Goal: Task Accomplishment & Management: Use online tool/utility

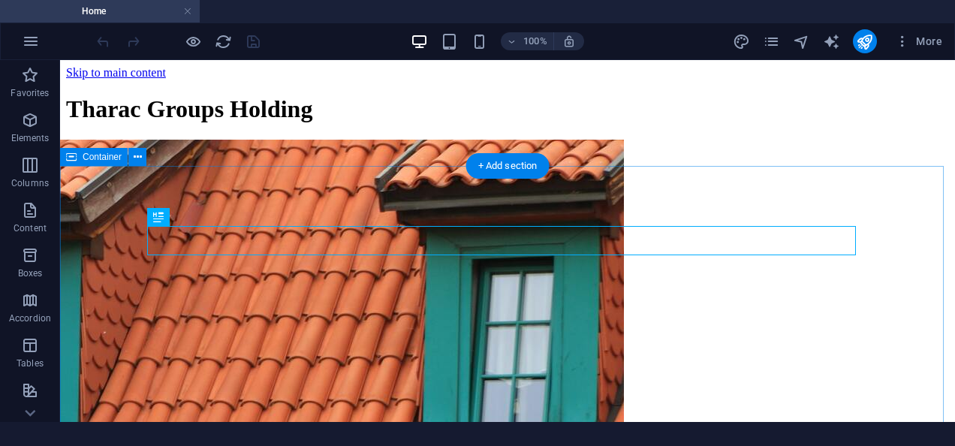
scroll to position [273, 0]
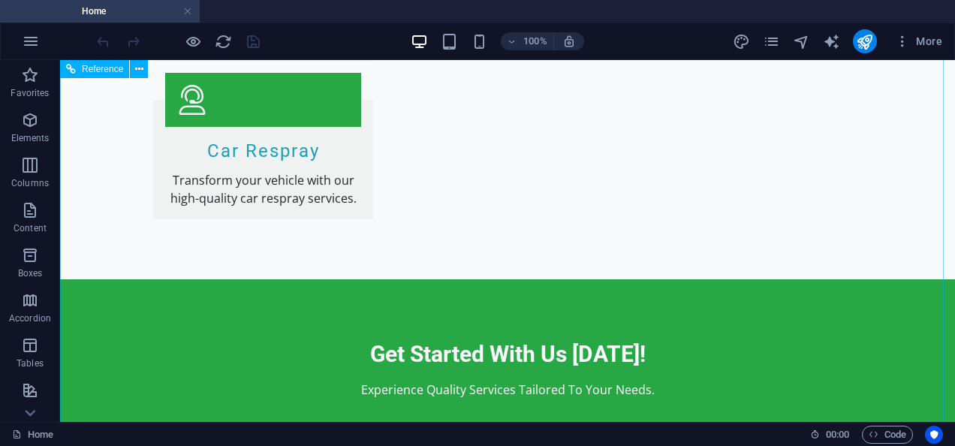
scroll to position [1568, 0]
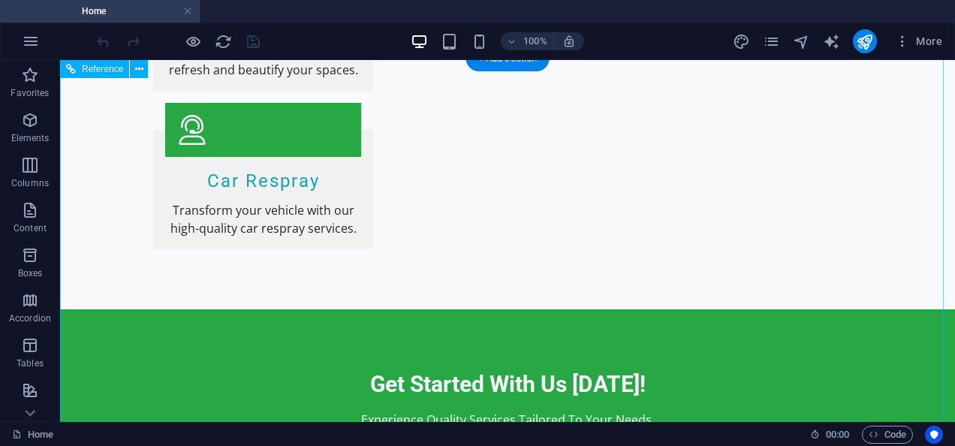
click at [516, 62] on div "+ Add section" at bounding box center [507, 59] width 83 height 26
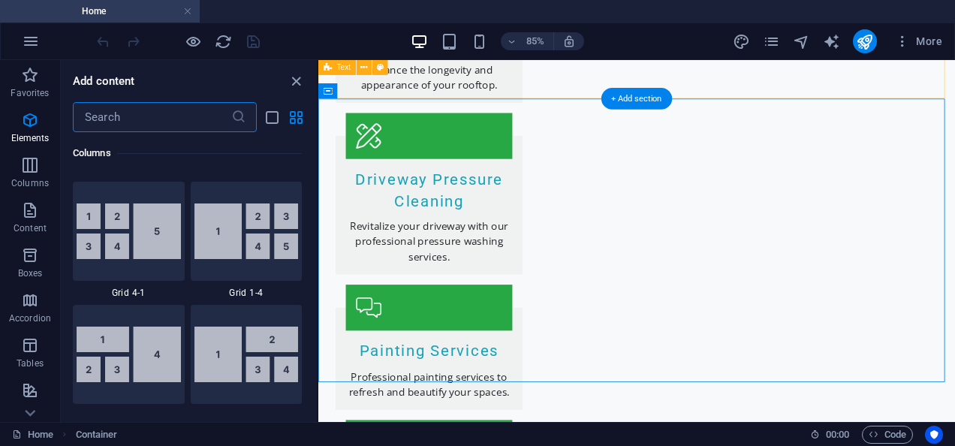
scroll to position [2626, 0]
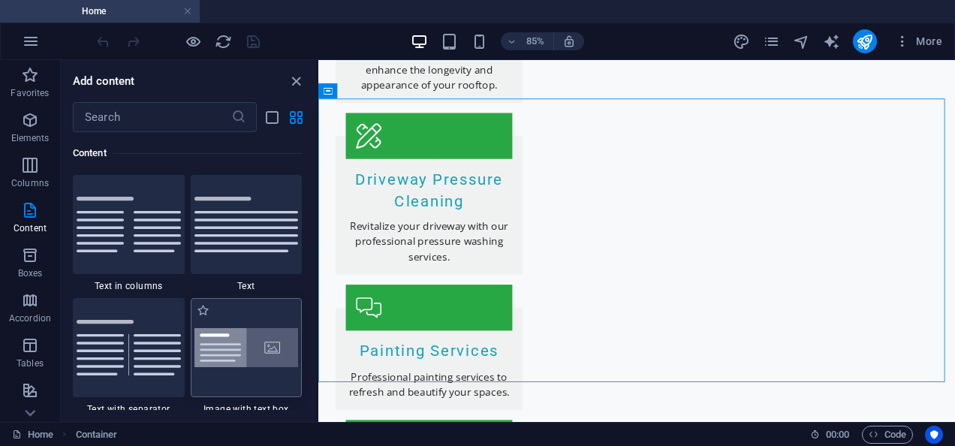
click at [239, 341] on img at bounding box center [246, 348] width 104 height 40
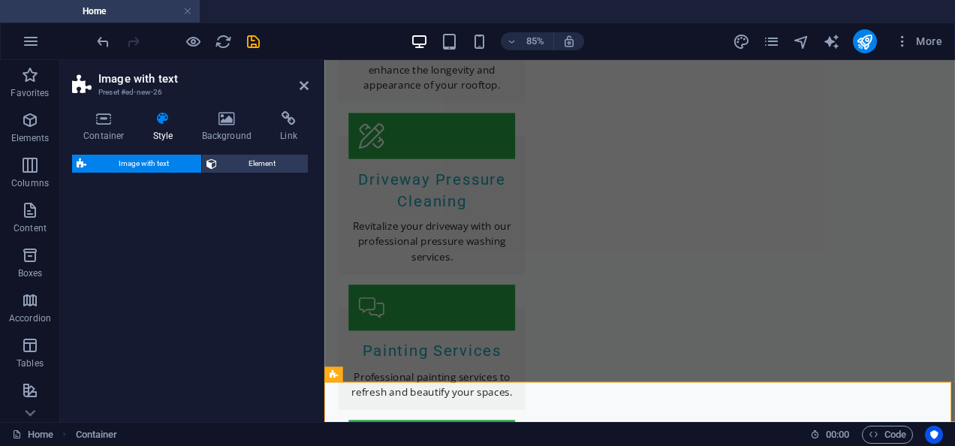
select select "rem"
select select "px"
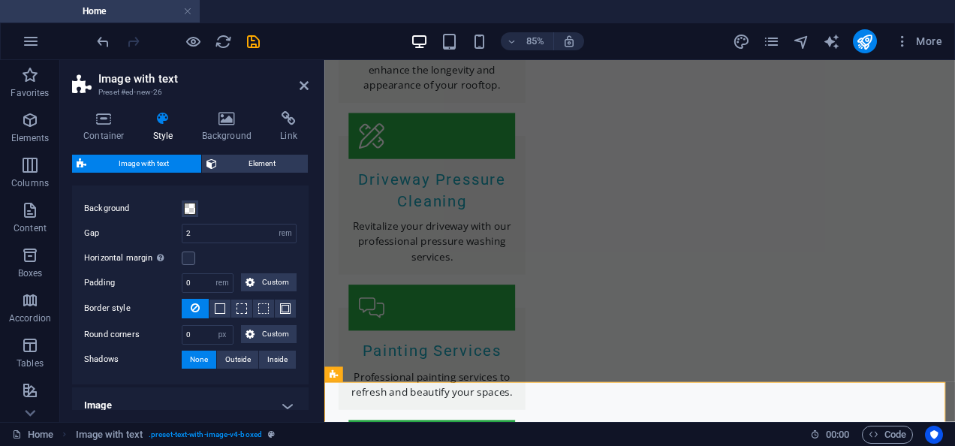
scroll to position [197, 0]
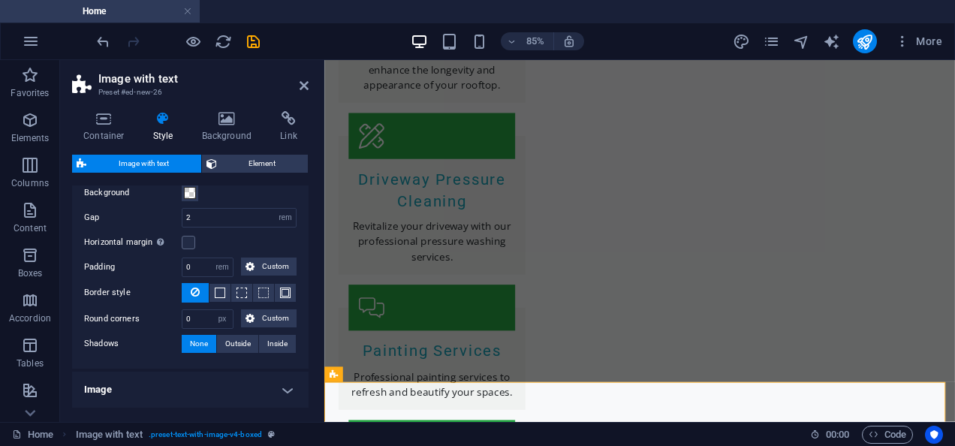
click at [311, 250] on div "Container Style Background Link Size Height Default px rem % vh vw Min. height …" at bounding box center [190, 260] width 260 height 323
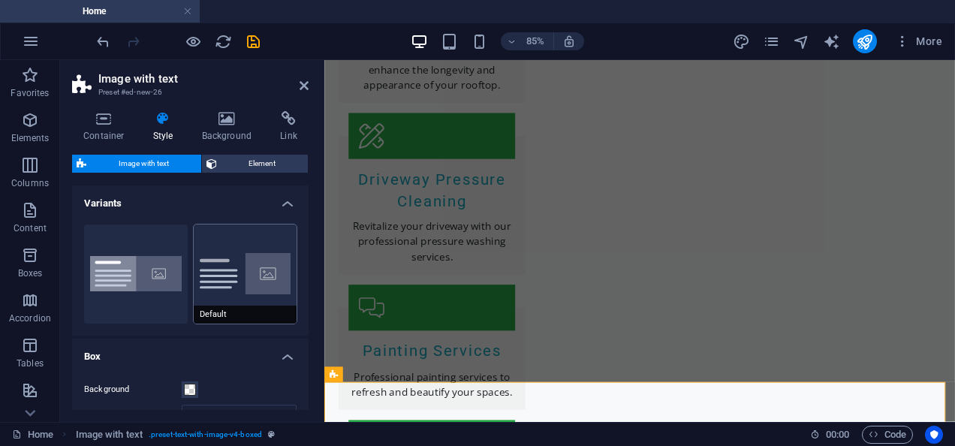
click at [217, 275] on button "Default" at bounding box center [246, 273] width 104 height 99
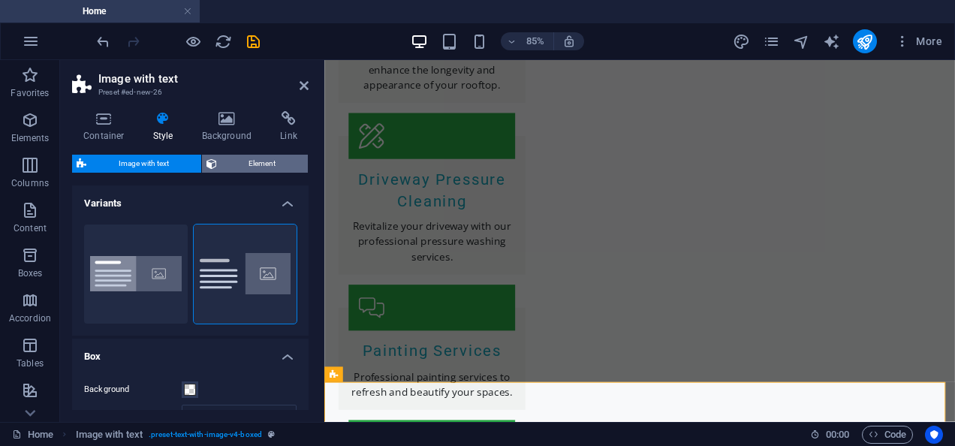
click at [258, 158] on span "Element" at bounding box center [262, 164] width 83 height 18
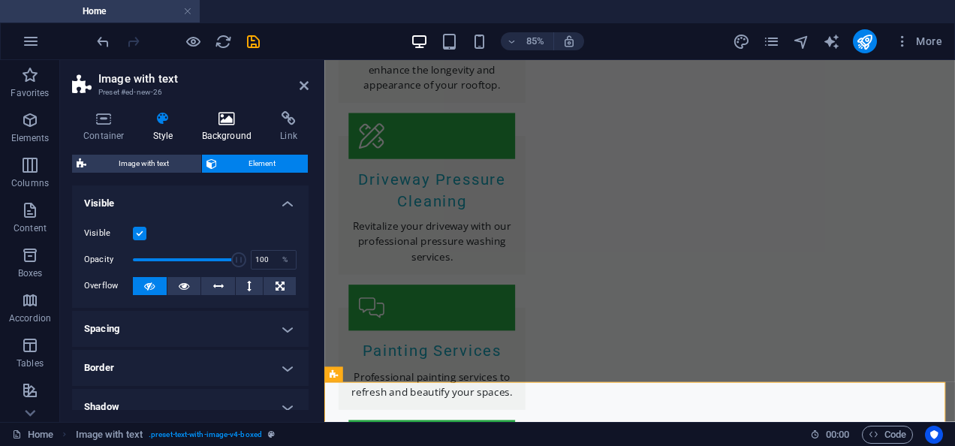
click at [227, 116] on icon at bounding box center [227, 118] width 73 height 15
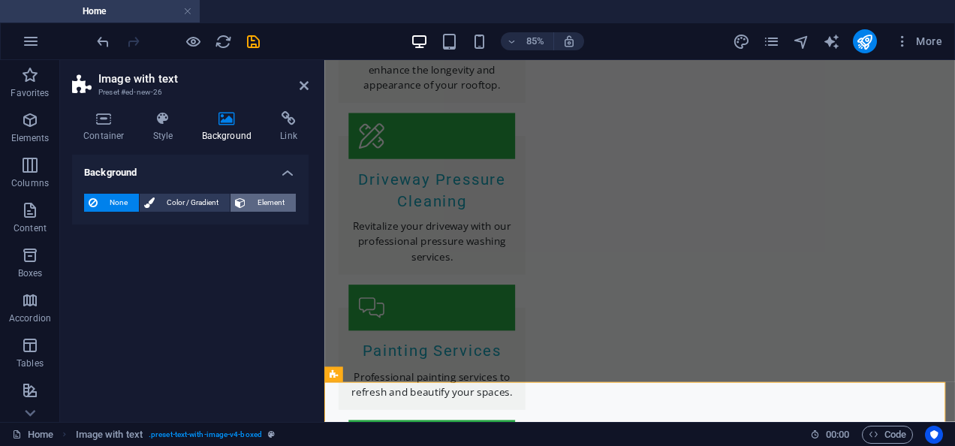
click at [235, 197] on icon at bounding box center [240, 203] width 11 height 18
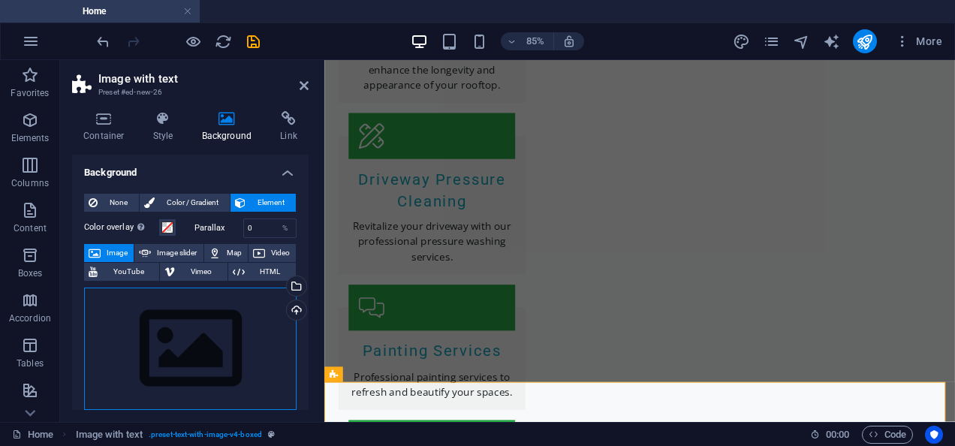
click at [175, 335] on div "Drag files here, click to choose files or select files from Files or our free s…" at bounding box center [190, 348] width 212 height 123
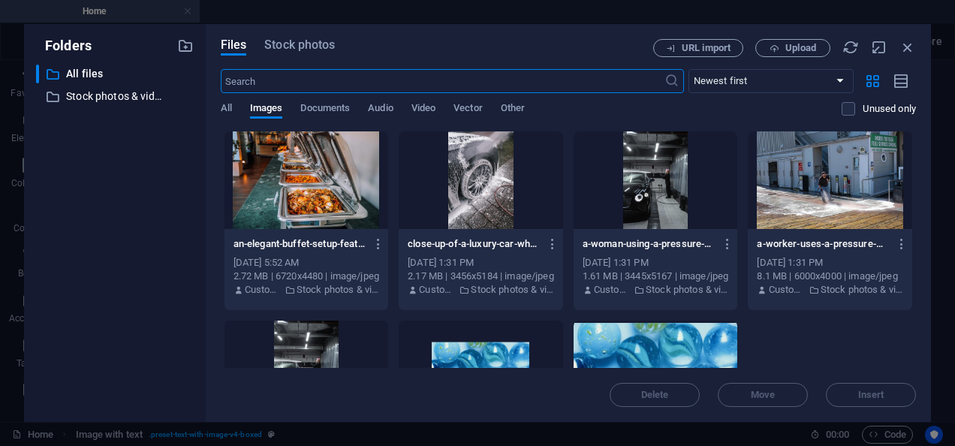
scroll to position [1859, 0]
click at [320, 53] on span "Stock photos" at bounding box center [299, 45] width 71 height 18
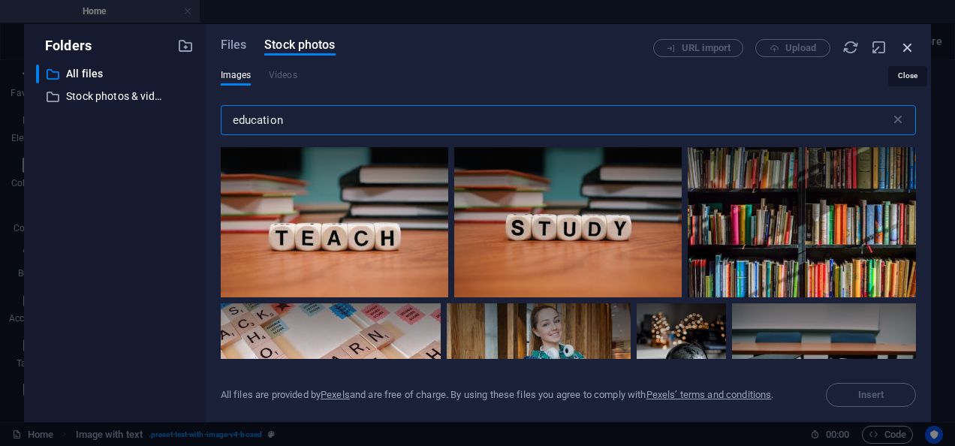
type input "education"
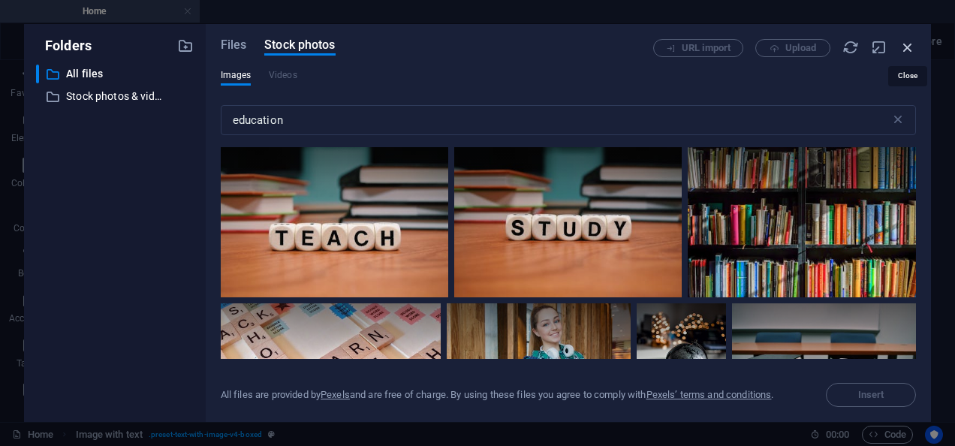
click at [911, 44] on icon "button" at bounding box center [907, 47] width 17 height 17
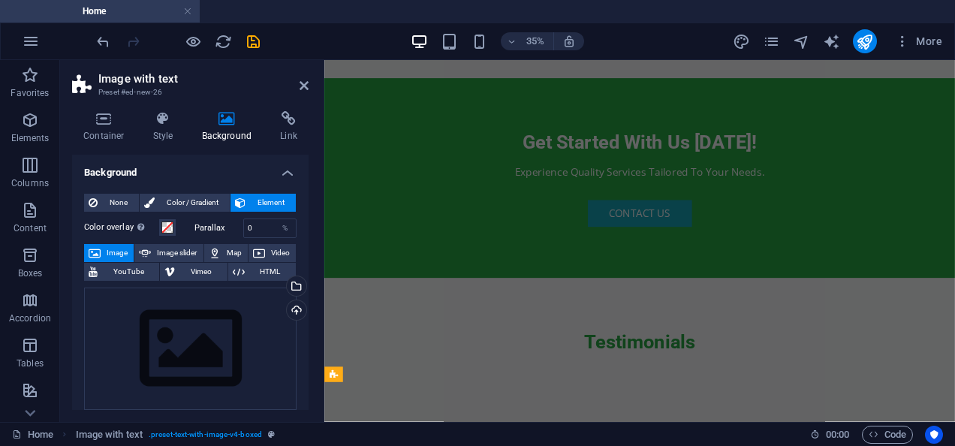
scroll to position [1251, 0]
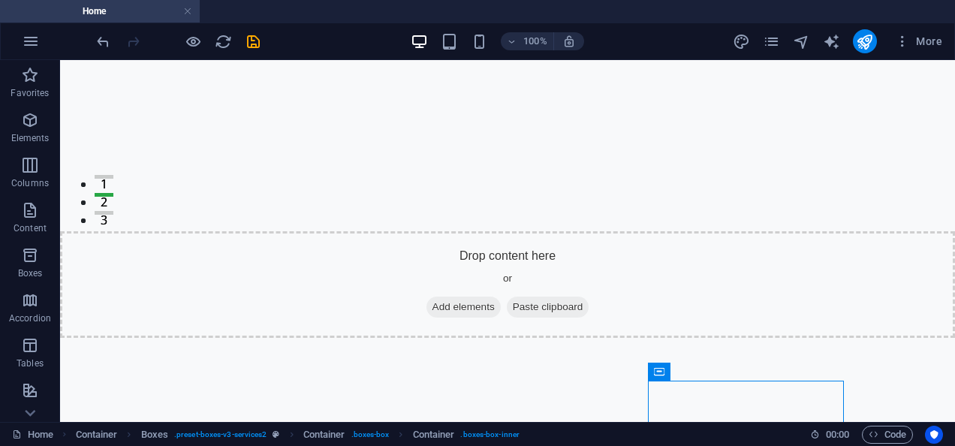
scroll to position [0, 0]
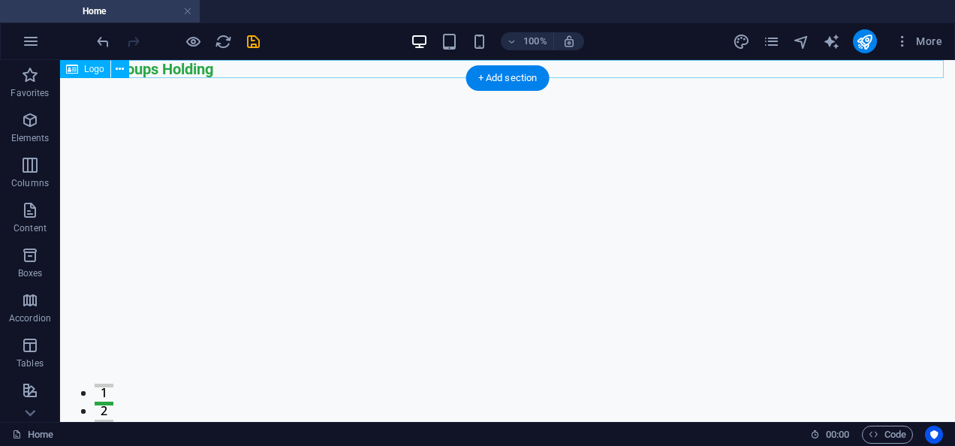
click at [196, 74] on div "Tharac Groups Holding" at bounding box center [507, 69] width 895 height 18
click at [92, 71] on span "Logo" at bounding box center [94, 69] width 20 height 9
click at [117, 71] on icon at bounding box center [120, 70] width 8 height 16
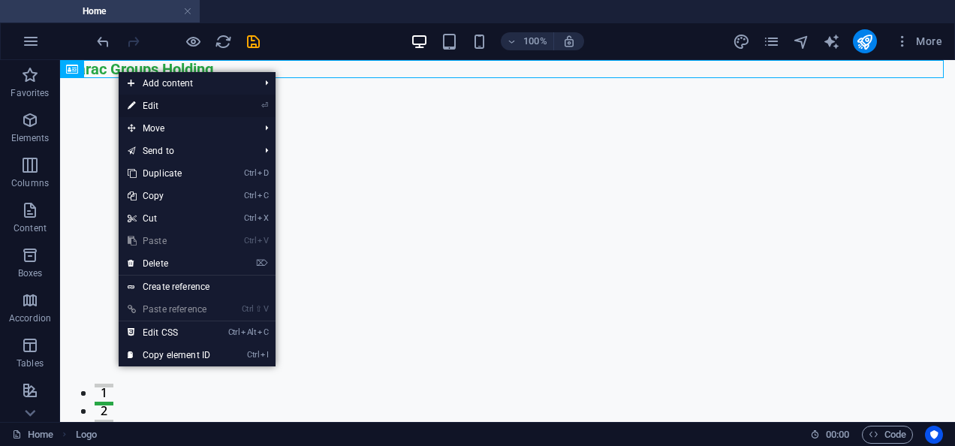
click at [249, 104] on li "⏎ Edit" at bounding box center [197, 106] width 157 height 23
click at [263, 105] on icon "⏎" at bounding box center [264, 106] width 7 height 10
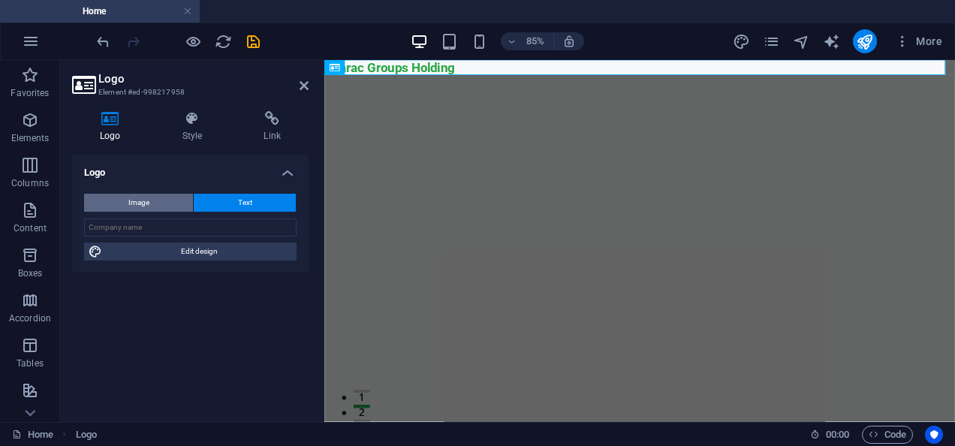
click at [152, 196] on button "Image" at bounding box center [138, 203] width 109 height 18
select select "DISABLED_OPTION_VALUE"
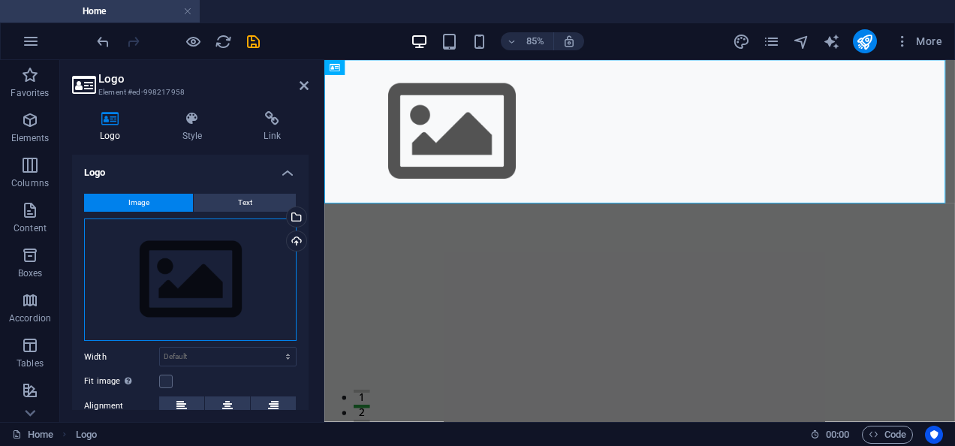
click at [167, 285] on div "Drag files here, click to choose files or select files from Files or our free s…" at bounding box center [190, 279] width 212 height 123
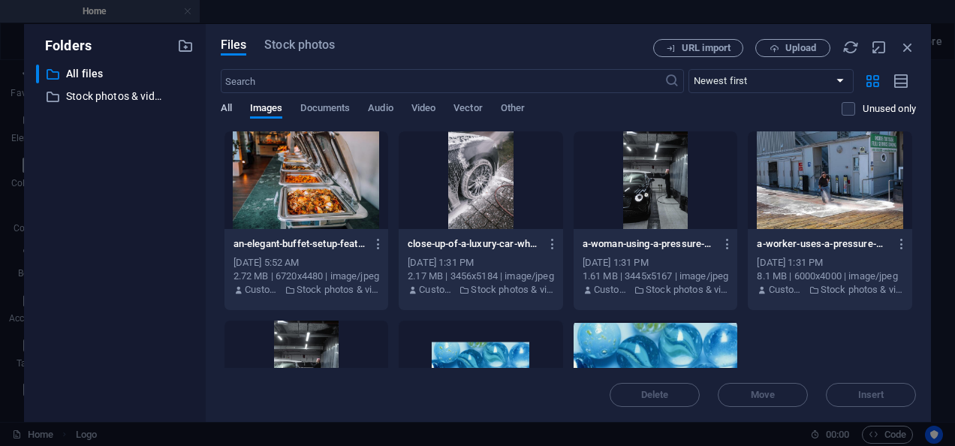
click at [230, 109] on span "All" at bounding box center [226, 109] width 11 height 21
click at [161, 71] on p "All files" at bounding box center [116, 73] width 100 height 17
click at [189, 45] on icon "button" at bounding box center [185, 46] width 17 height 17
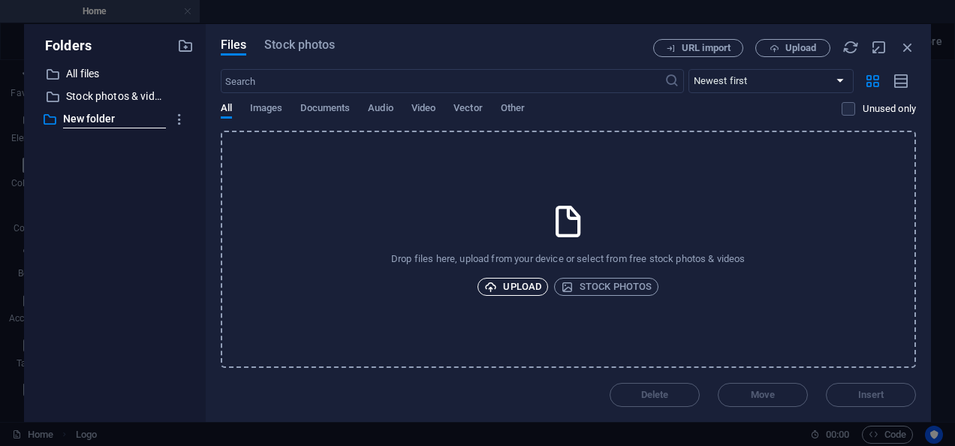
click at [505, 284] on span "Upload" at bounding box center [512, 287] width 57 height 18
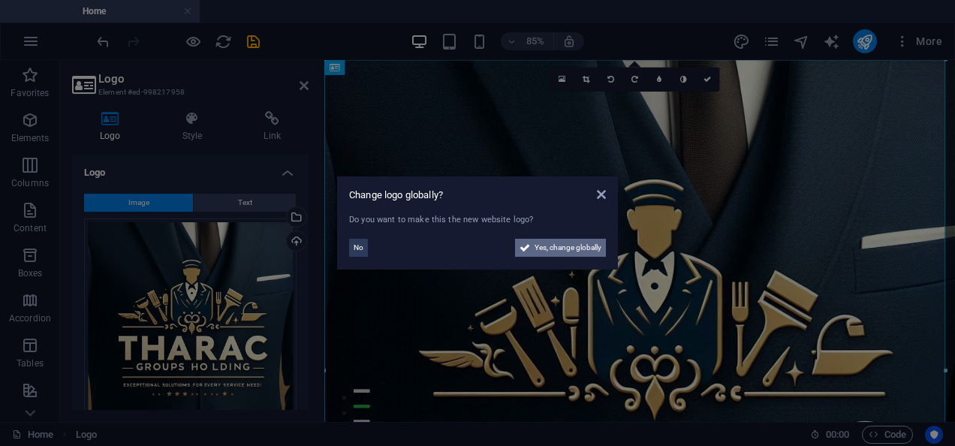
click at [536, 244] on span "Yes, change globally" at bounding box center [567, 248] width 67 height 18
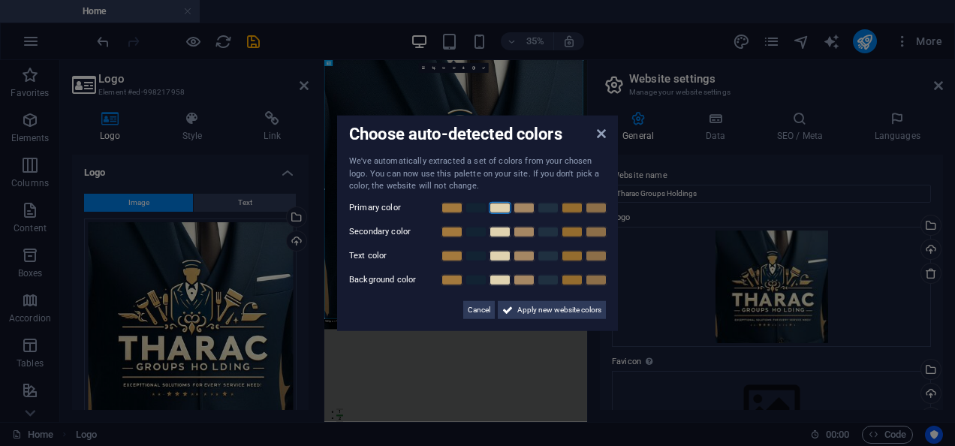
click at [492, 209] on link at bounding box center [500, 207] width 23 height 12
click at [530, 308] on span "Apply new website colors" at bounding box center [559, 309] width 84 height 18
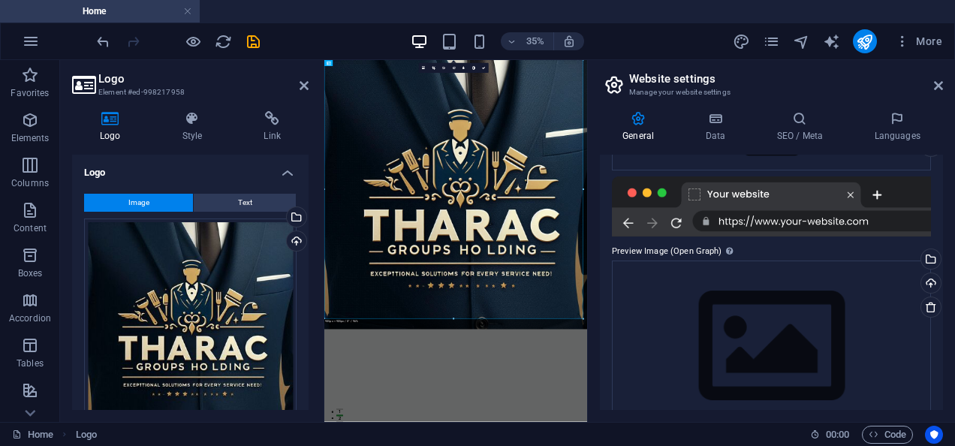
scroll to position [305, 0]
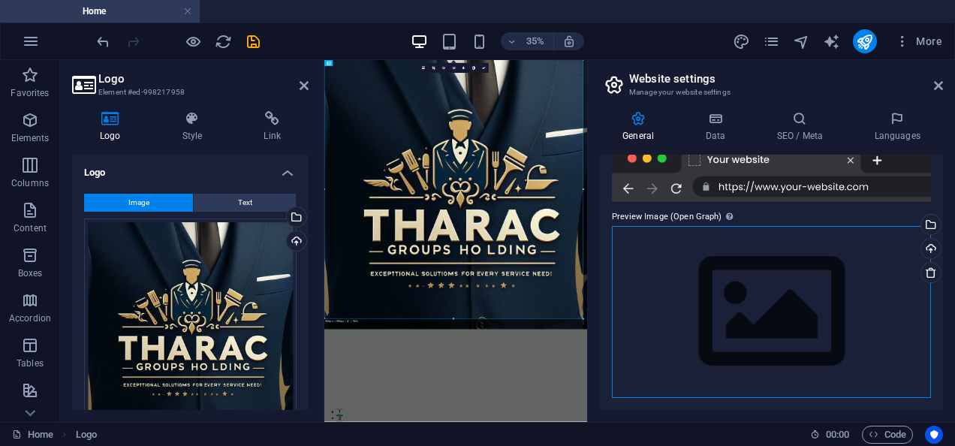
click at [799, 348] on div "Drag files here, click to choose files or select files from Files or our free s…" at bounding box center [771, 312] width 319 height 172
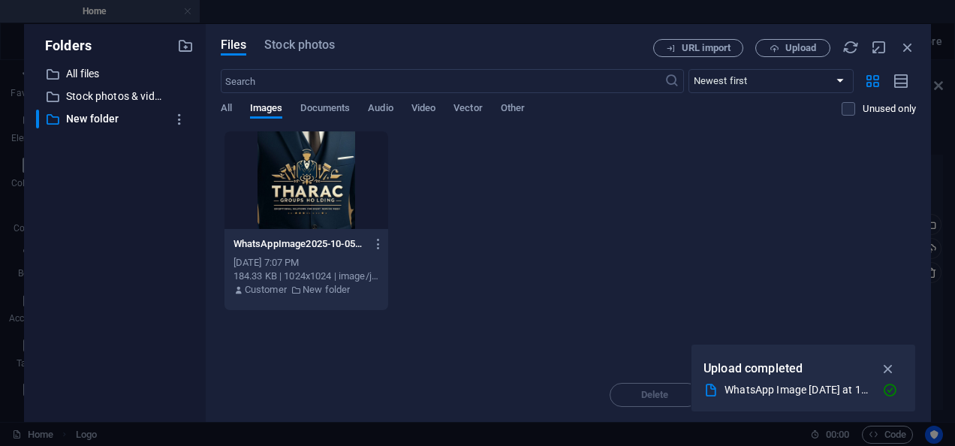
click at [339, 195] on div at bounding box center [306, 180] width 164 height 98
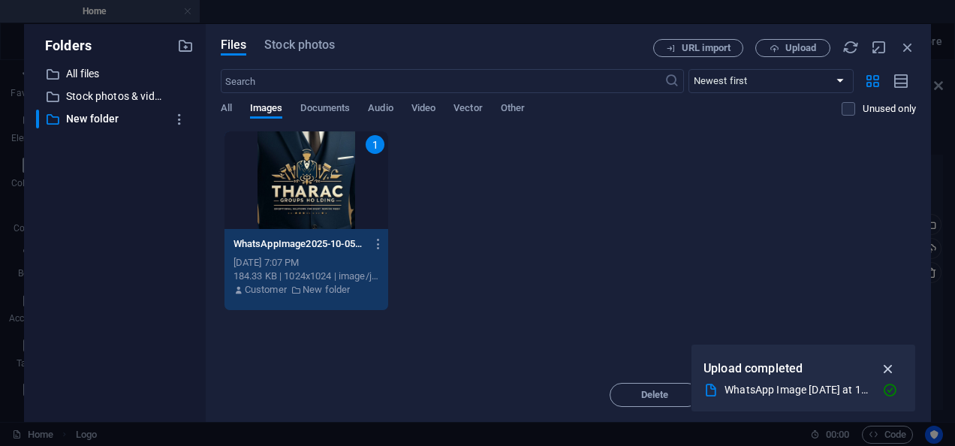
click at [892, 371] on icon "button" at bounding box center [888, 368] width 17 height 17
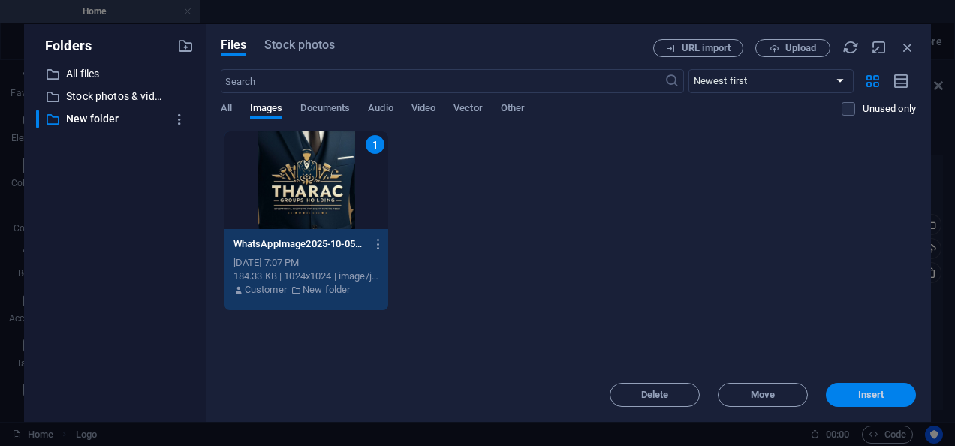
click at [875, 387] on button "Insert" at bounding box center [871, 395] width 90 height 24
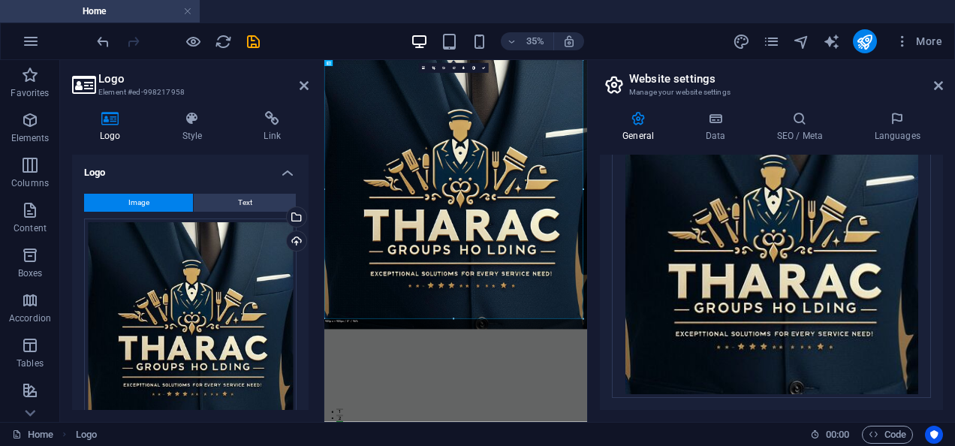
scroll to position [210, 0]
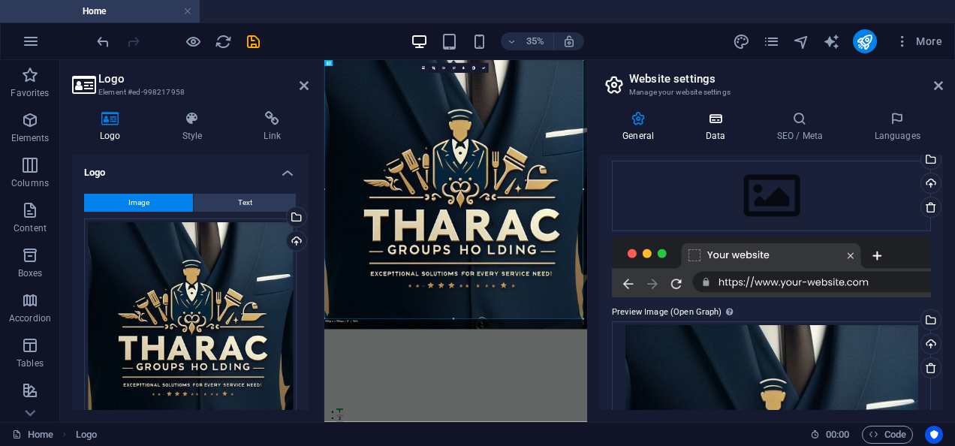
click at [715, 137] on h4 "Data" at bounding box center [717, 127] width 71 height 32
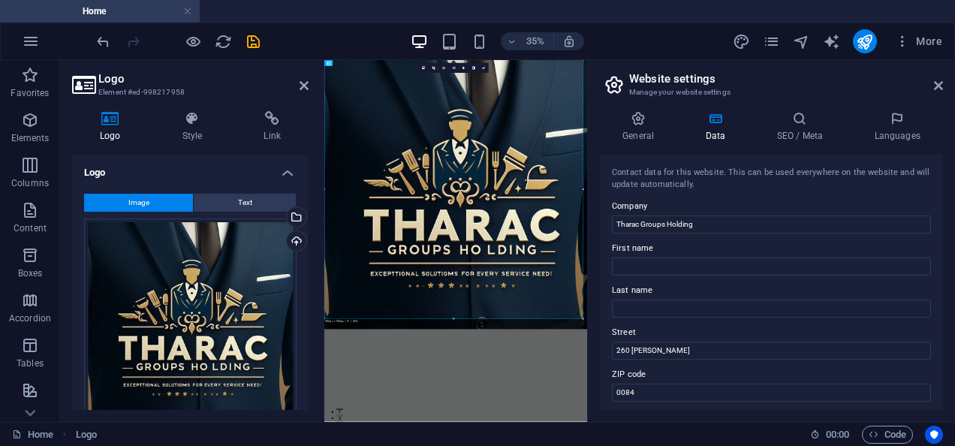
click at [937, 382] on div "Contact data for this website. This can be used everywhere on the website and w…" at bounding box center [771, 282] width 343 height 255
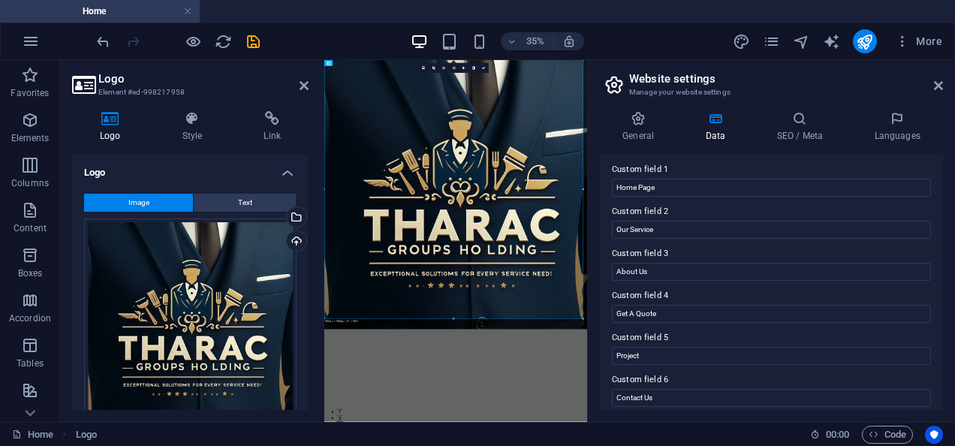
scroll to position [465, 0]
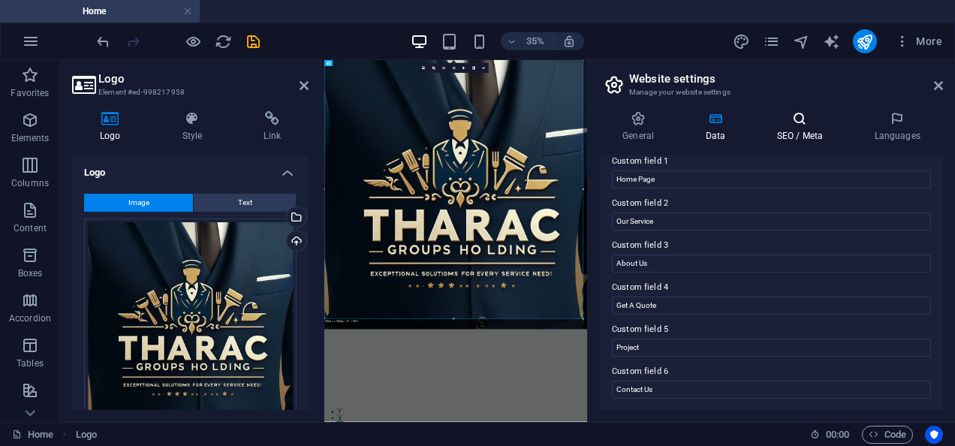
click at [804, 127] on h4 "SEO / Meta" at bounding box center [803, 127] width 98 height 32
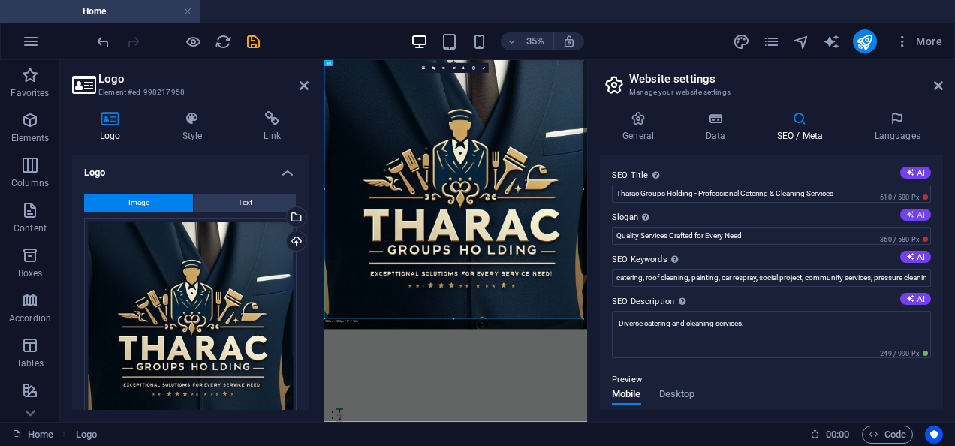
click at [904, 209] on button "AI" at bounding box center [915, 215] width 31 height 12
click at [924, 212] on button "AI" at bounding box center [915, 215] width 31 height 12
click at [799, 239] on input "Quality Services Crafted for Every Occasion" at bounding box center [771, 236] width 319 height 18
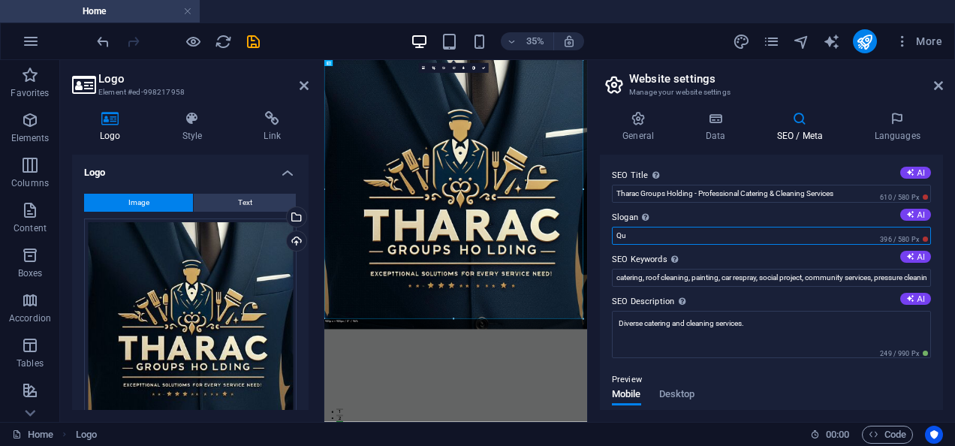
type input "Q"
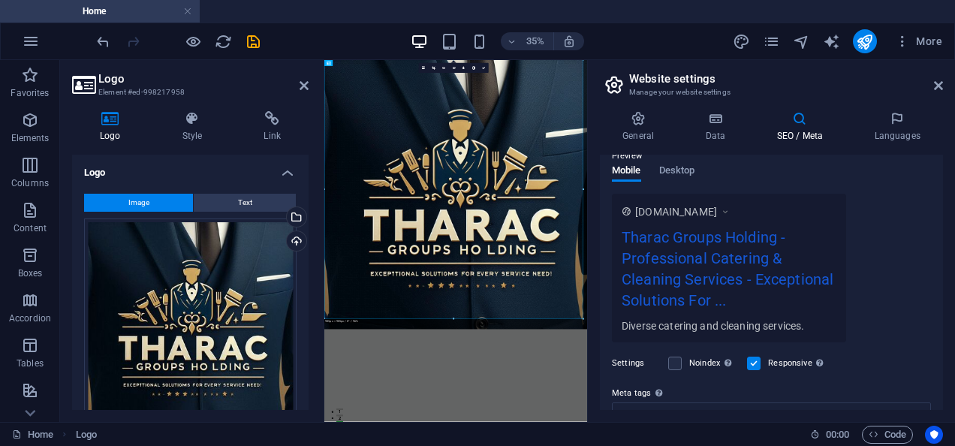
scroll to position [358, 0]
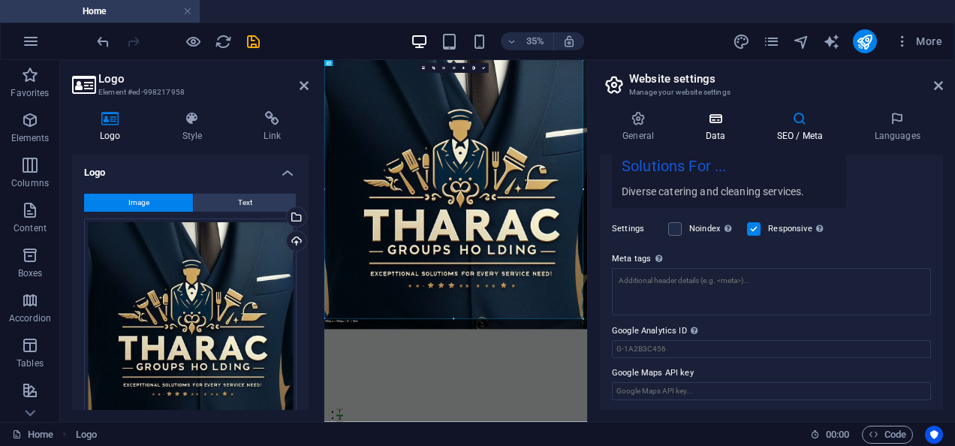
type input "Exceptional Solutions For Every Service Need"
click at [722, 124] on icon at bounding box center [714, 118] width 65 height 15
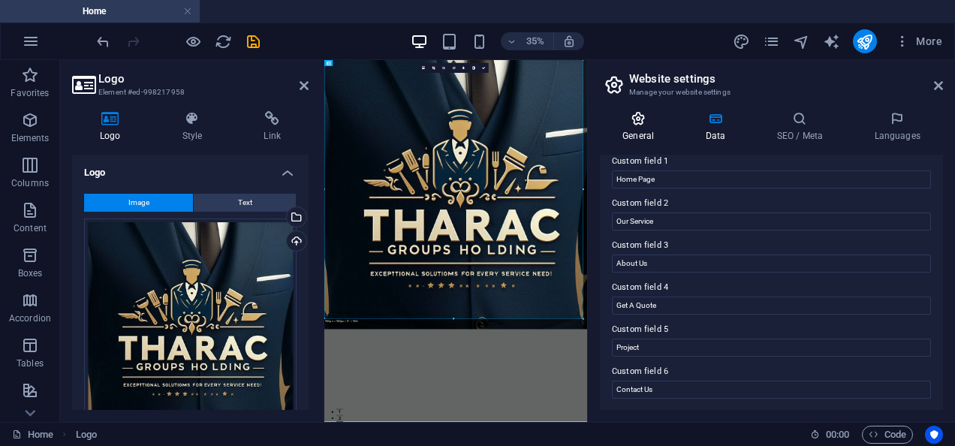
click at [638, 121] on icon at bounding box center [638, 118] width 77 height 15
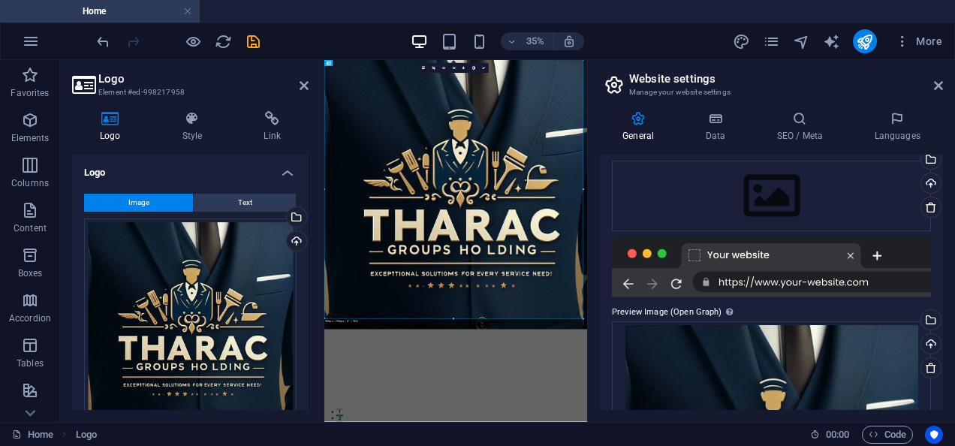
scroll to position [434, 0]
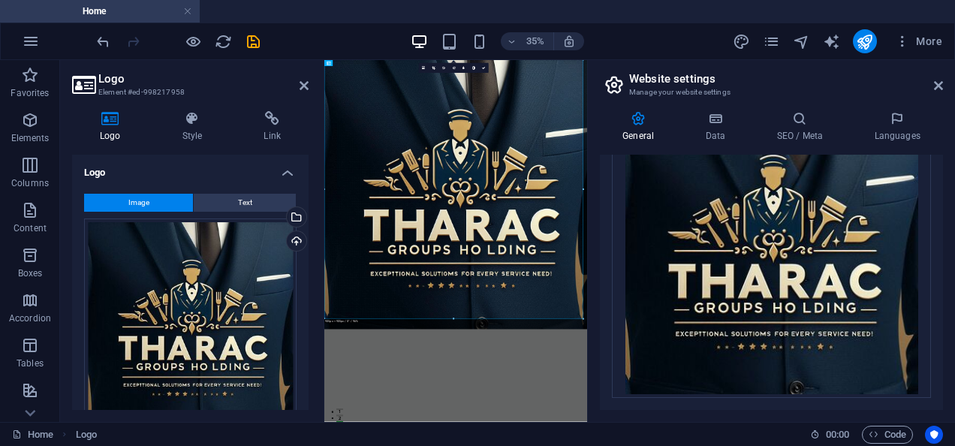
click at [309, 392] on div "Logo Style Link Logo Image Text Drag files here, click to choose files or selec…" at bounding box center [190, 260] width 260 height 323
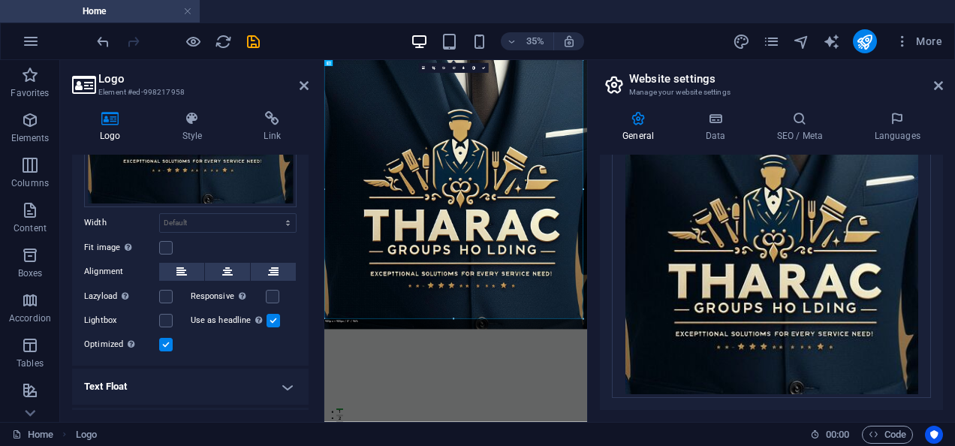
click at [305, 408] on h4 "Text" at bounding box center [190, 426] width 236 height 36
click at [311, 402] on div "Logo Style Link Logo Image Text Drag files here, click to choose files or selec…" at bounding box center [190, 260] width 260 height 323
click at [311, 395] on div "Logo Style Link Logo Image Text Drag files here, click to choose files or selec…" at bounding box center [190, 260] width 260 height 323
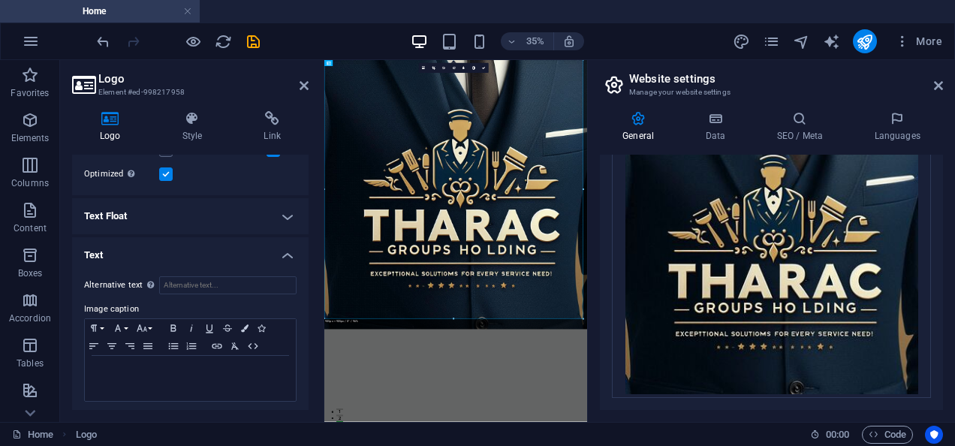
click at [193, 145] on div "Logo Style Link Logo Image Text Drag files here, click to choose files or selec…" at bounding box center [190, 260] width 236 height 299
click at [188, 128] on h4 "Style" at bounding box center [196, 127] width 82 height 32
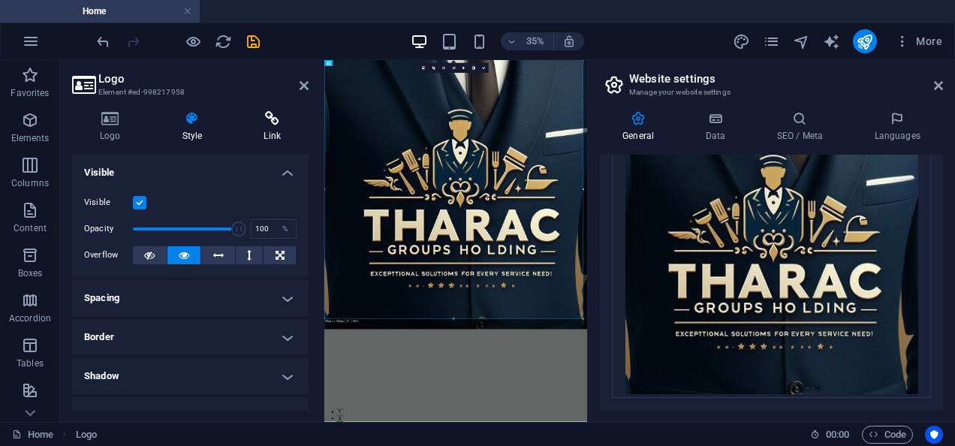
click at [273, 131] on h4 "Link" at bounding box center [272, 127] width 73 height 32
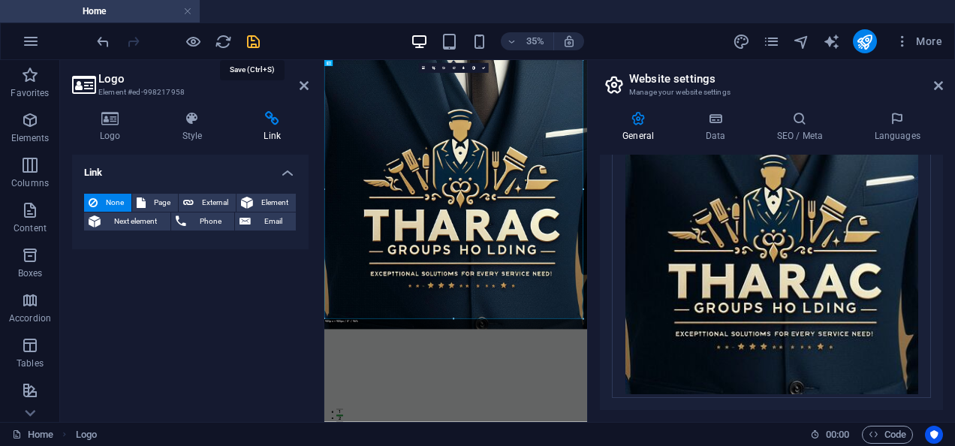
click at [252, 48] on icon "save" at bounding box center [253, 41] width 17 height 17
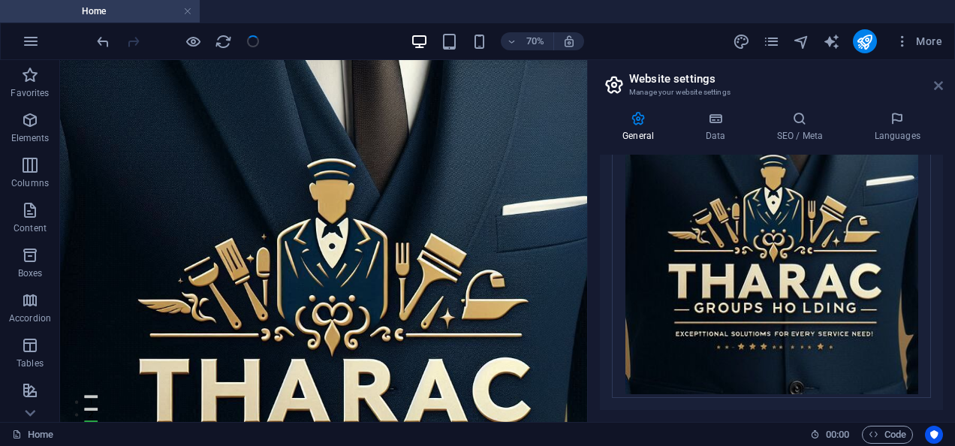
click at [940, 81] on icon at bounding box center [938, 86] width 9 height 12
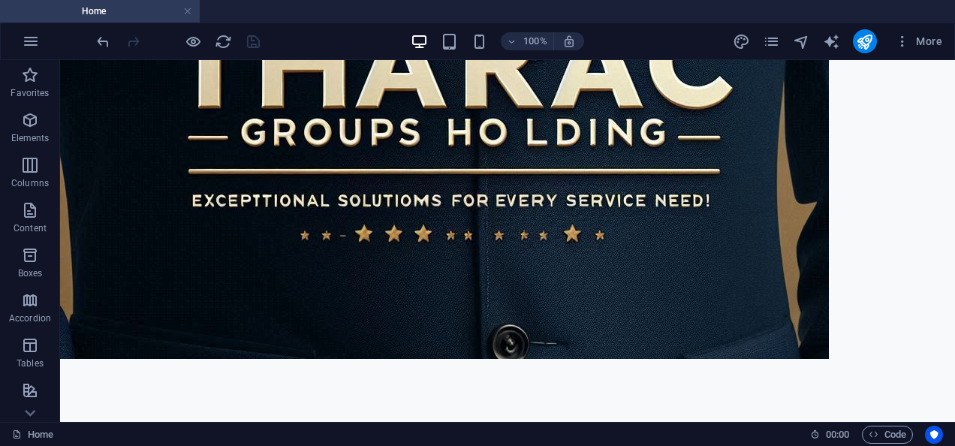
scroll to position [480, 0]
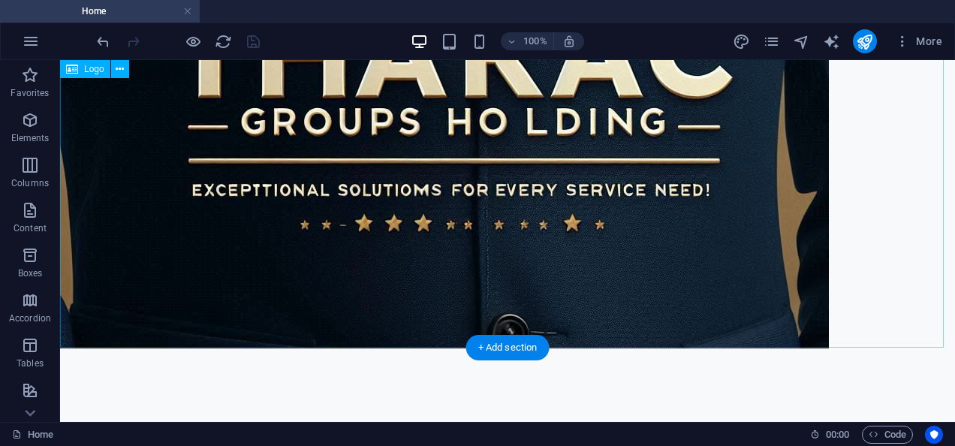
click at [113, 75] on button at bounding box center [120, 69] width 18 height 18
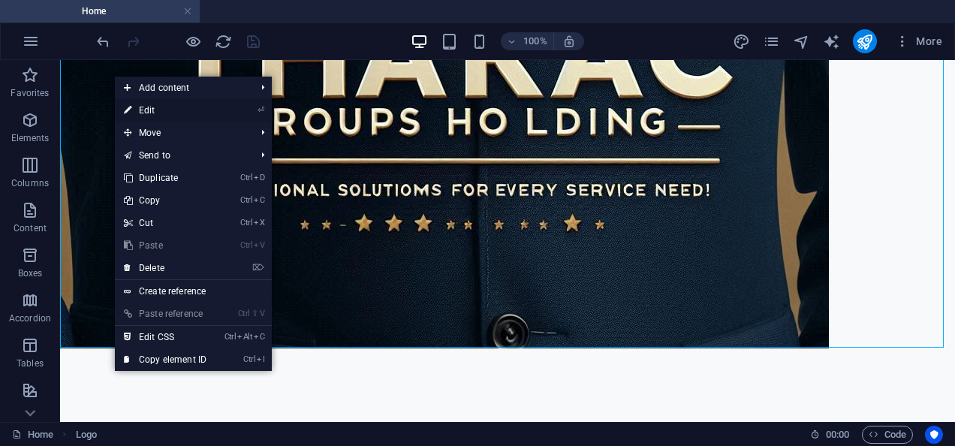
click at [159, 106] on link "⏎ Edit" at bounding box center [165, 110] width 101 height 23
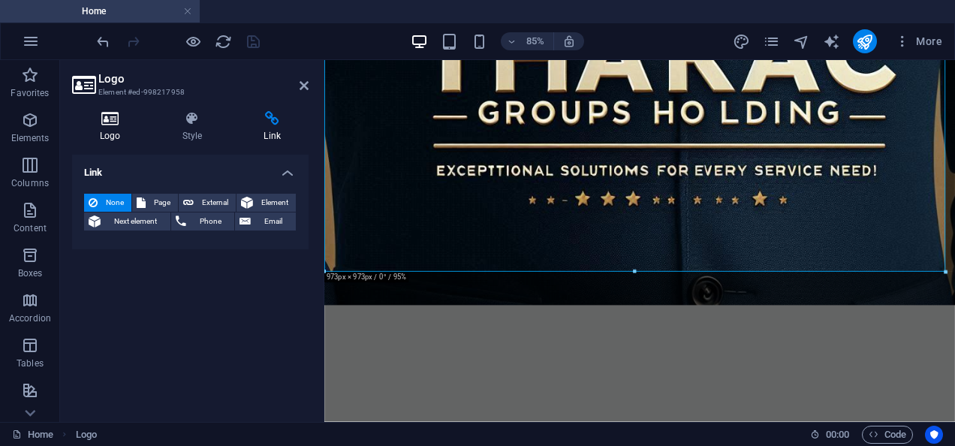
click at [108, 132] on h4 "Logo" at bounding box center [113, 127] width 83 height 32
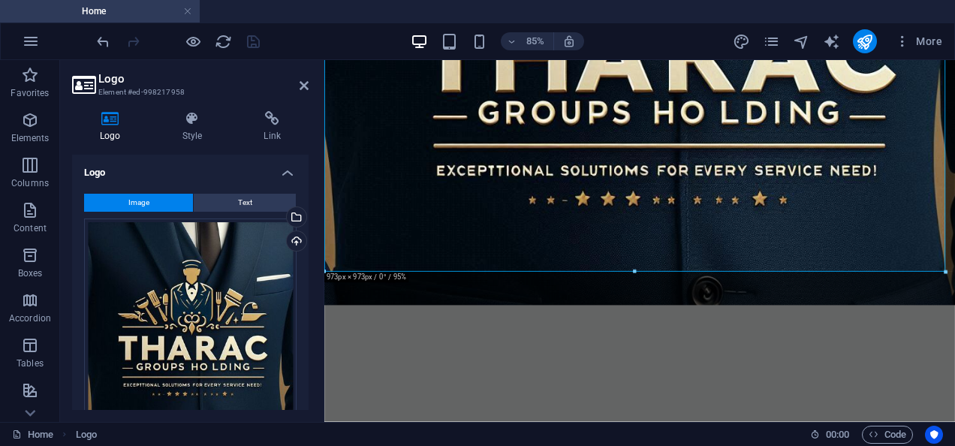
click at [309, 390] on div "Logo Style Link Logo Image Text Drag files here, click to choose files or selec…" at bounding box center [190, 260] width 260 height 323
click at [311, 388] on div "Logo Style Link Logo Image Text Drag files here, click to choose files or selec…" at bounding box center [190, 260] width 260 height 323
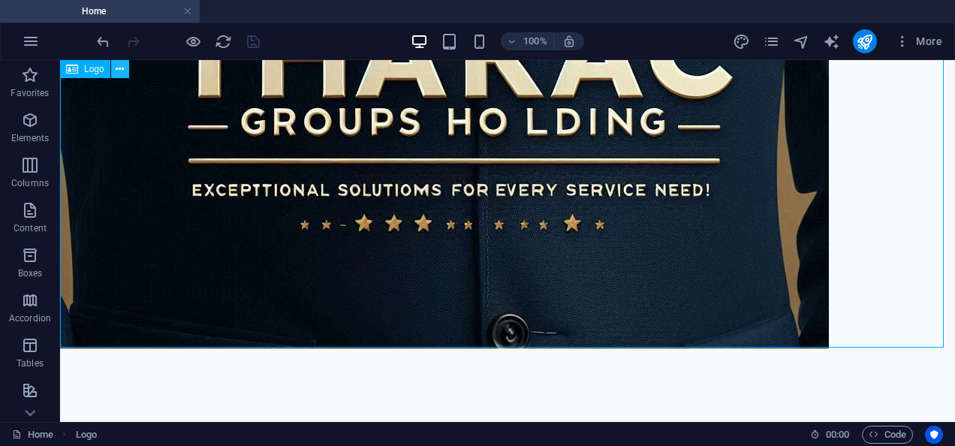
drag, startPoint x: 92, startPoint y: 71, endPoint x: 121, endPoint y: 70, distance: 29.3
click at [121, 70] on div "Logo" at bounding box center [99, 69] width 79 height 19
click at [121, 70] on icon at bounding box center [120, 70] width 8 height 16
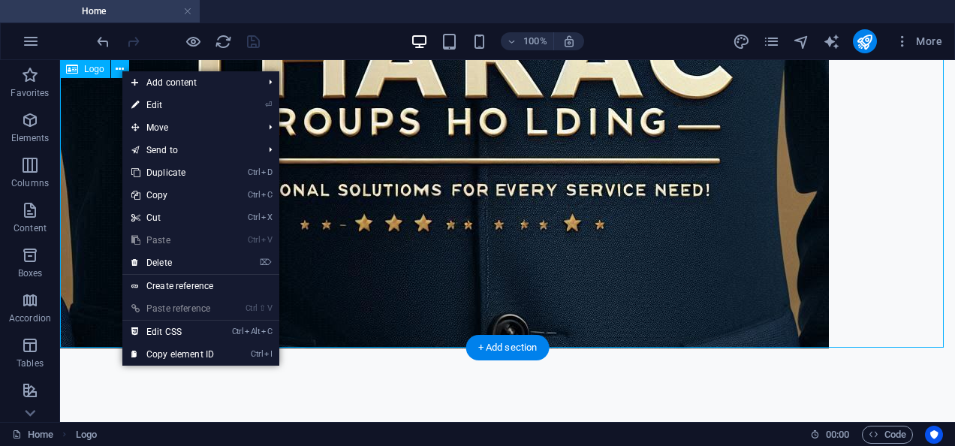
drag, startPoint x: 76, startPoint y: 311, endPoint x: 89, endPoint y: 213, distance: 98.4
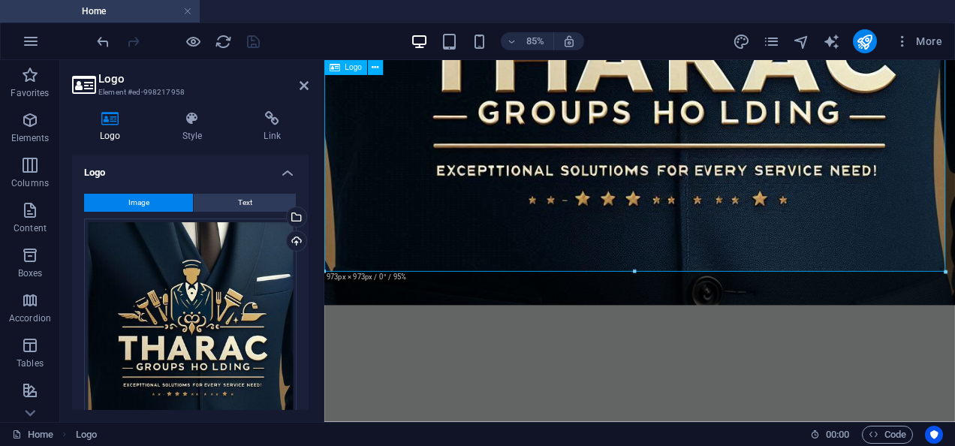
click at [385, 65] on div "Logo" at bounding box center [357, 68] width 67 height 16
click at [381, 65] on button at bounding box center [375, 67] width 15 height 15
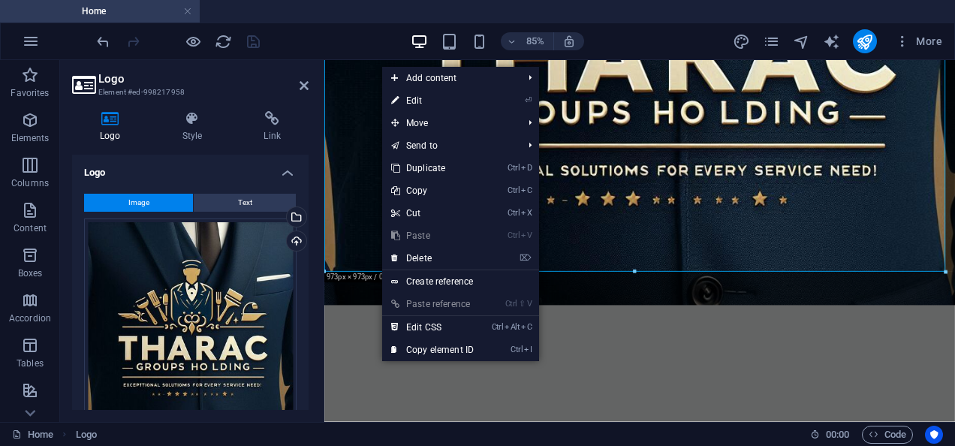
scroll to position [224, 0]
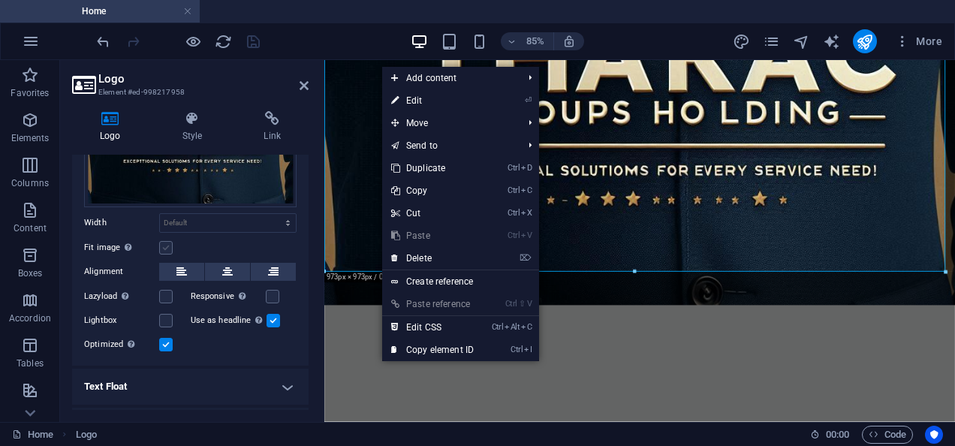
click at [161, 243] on label at bounding box center [166, 248] width 14 height 14
click at [0, 0] on input "Fit image Automatically fit image to a fixed width and height" at bounding box center [0, 0] width 0 height 0
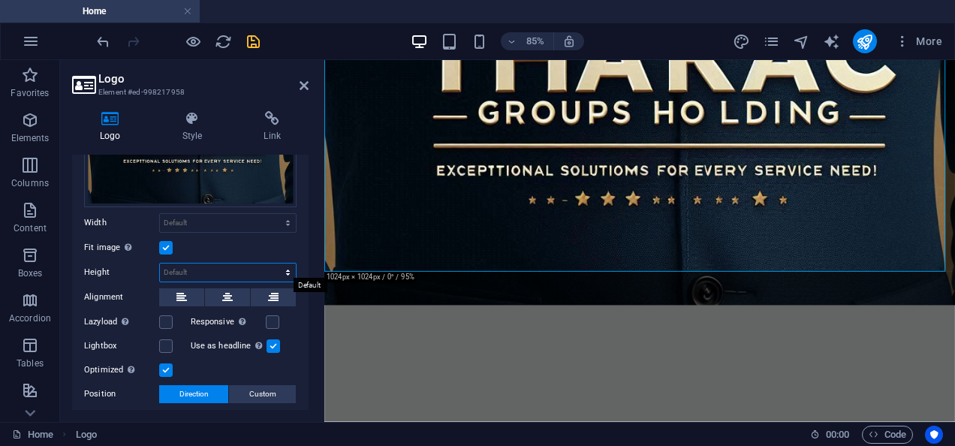
click at [183, 269] on select "Default auto px" at bounding box center [228, 272] width 136 height 18
select select "px"
click at [272, 263] on select "Default auto px" at bounding box center [228, 272] width 136 height 18
type input "973"
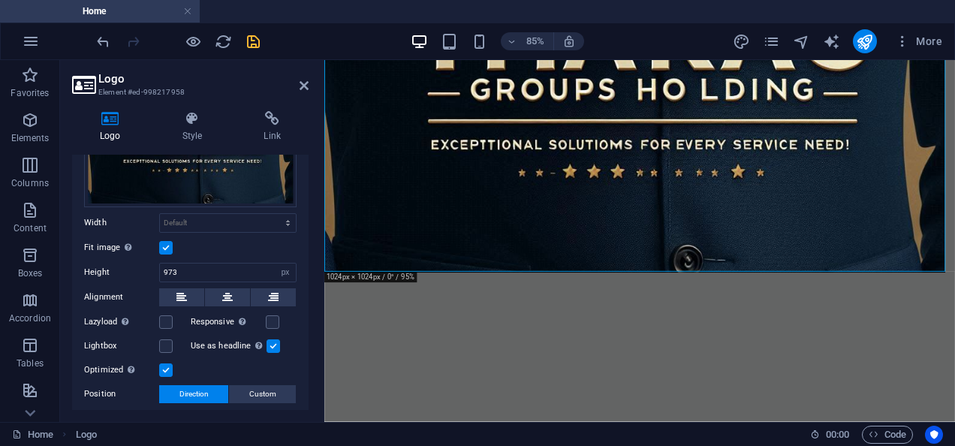
click at [302, 391] on div "Image Text Drag files here, click to choose files or select files from Files or…" at bounding box center [190, 212] width 236 height 509
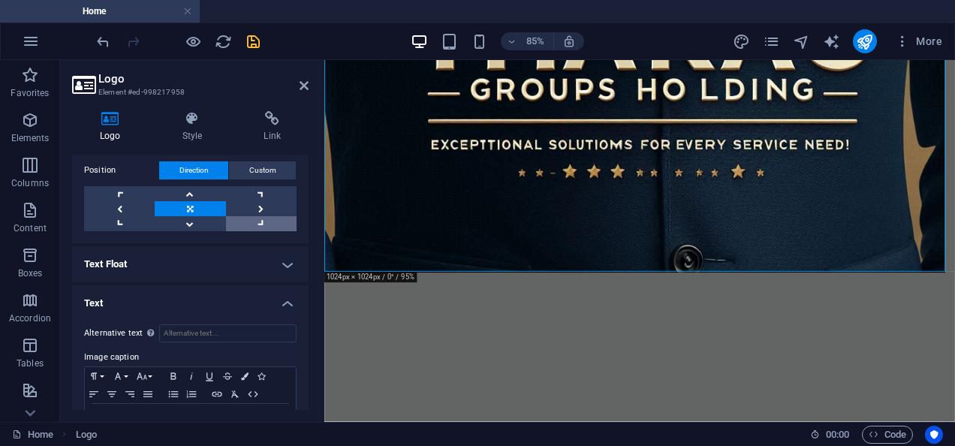
click at [261, 223] on link at bounding box center [261, 223] width 71 height 15
click at [196, 201] on link at bounding box center [190, 208] width 71 height 15
click at [123, 188] on link at bounding box center [119, 193] width 71 height 15
click at [281, 260] on h4 "Text Float" at bounding box center [190, 264] width 236 height 36
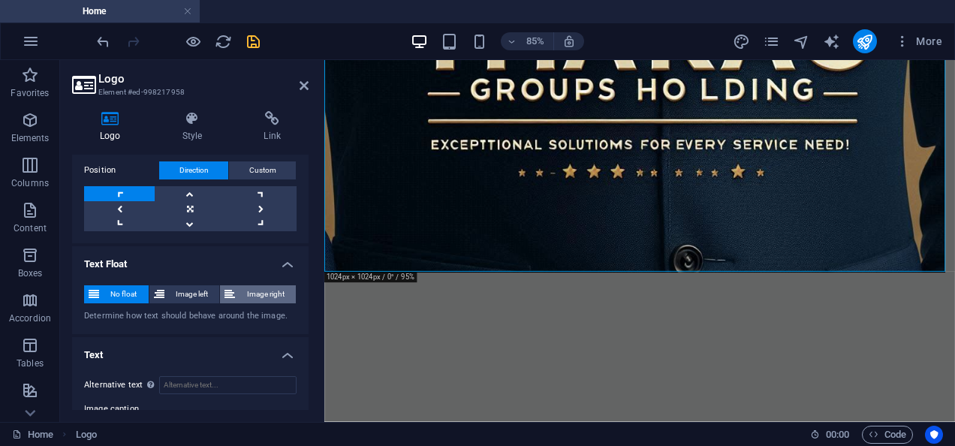
click at [240, 289] on span "Image right" at bounding box center [265, 294] width 52 height 18
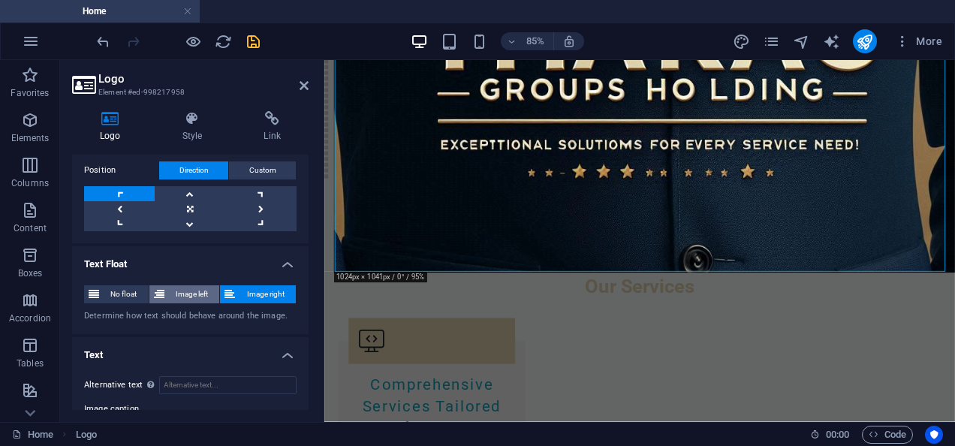
click at [180, 290] on span "Image left" at bounding box center [192, 294] width 47 height 18
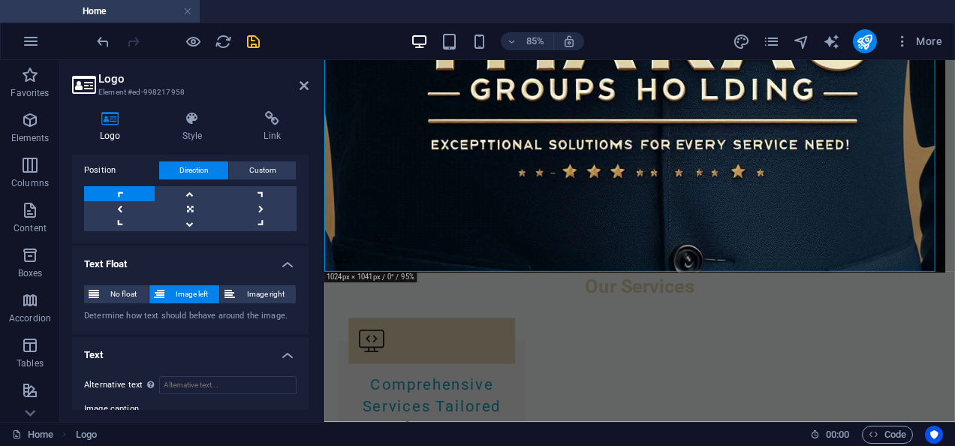
scroll to position [547, 0]
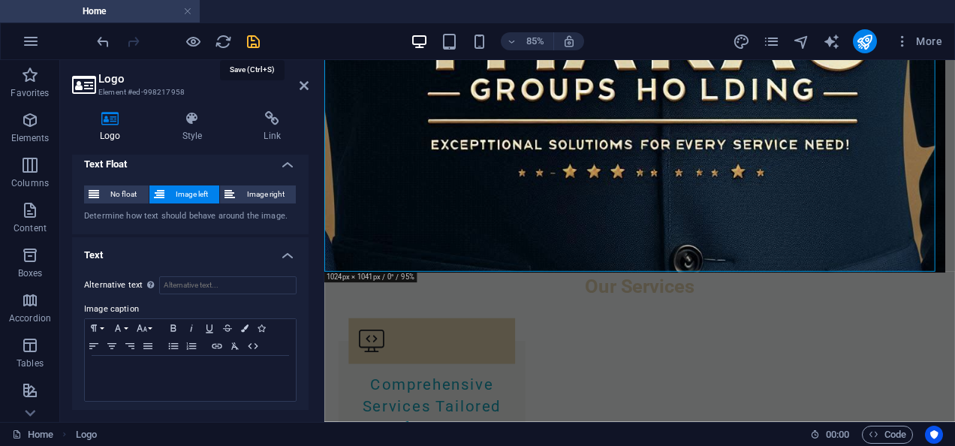
click at [252, 43] on icon "save" at bounding box center [253, 41] width 17 height 17
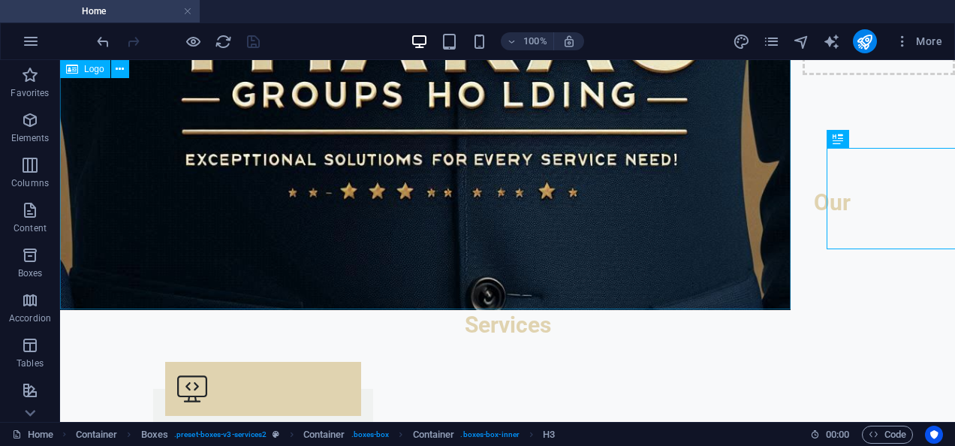
click at [90, 70] on span "Logo" at bounding box center [94, 69] width 20 height 9
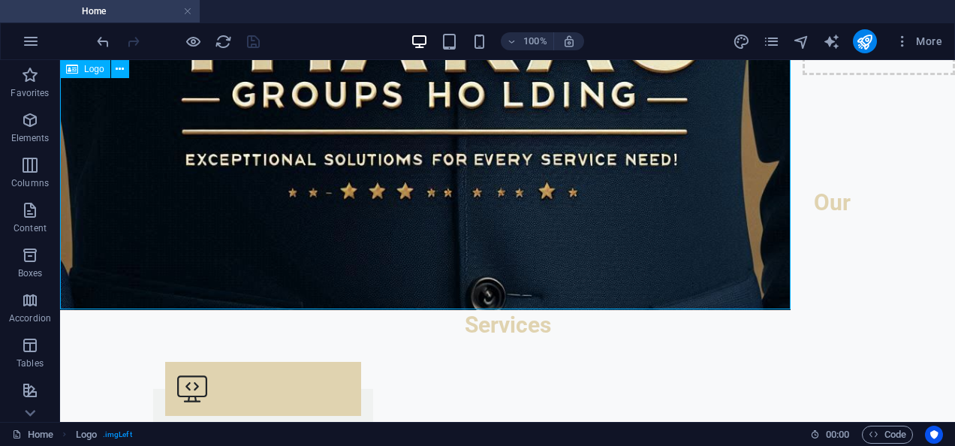
click at [90, 70] on span "Logo" at bounding box center [94, 69] width 20 height 9
select select "px"
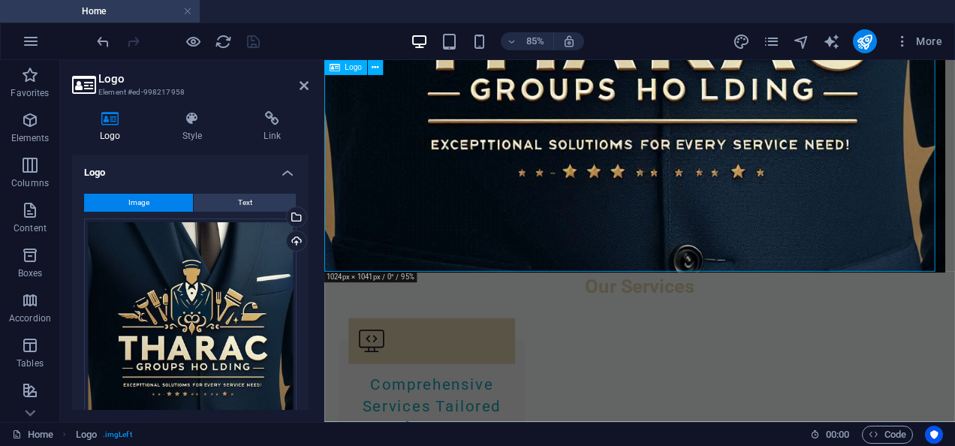
click at [901, 41] on icon "button" at bounding box center [902, 41] width 15 height 15
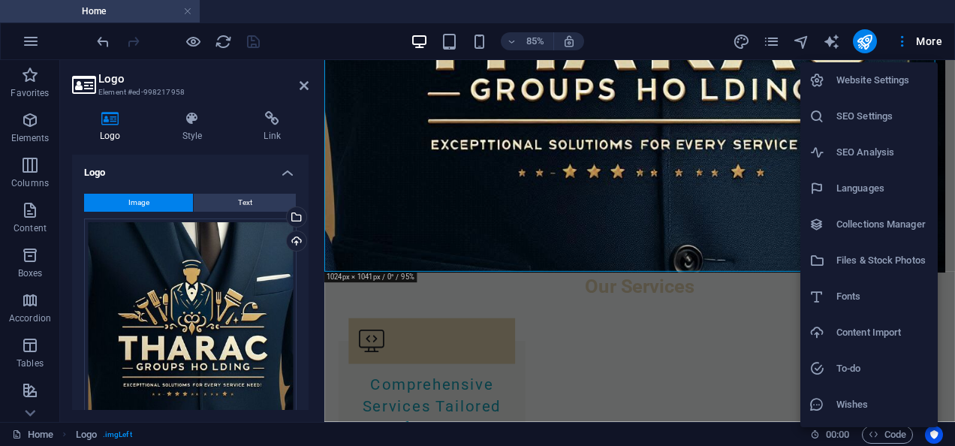
click at [871, 74] on h6 "Website Settings" at bounding box center [882, 80] width 92 height 18
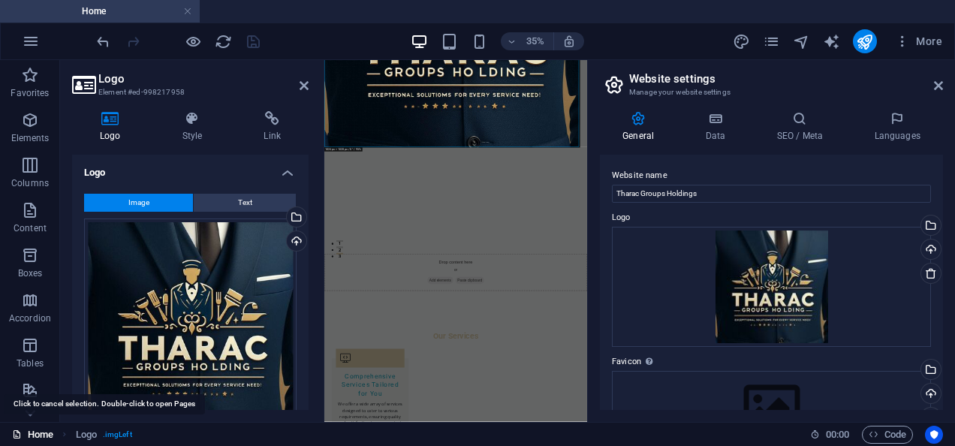
click at [42, 435] on link "Home" at bounding box center [32, 435] width 41 height 18
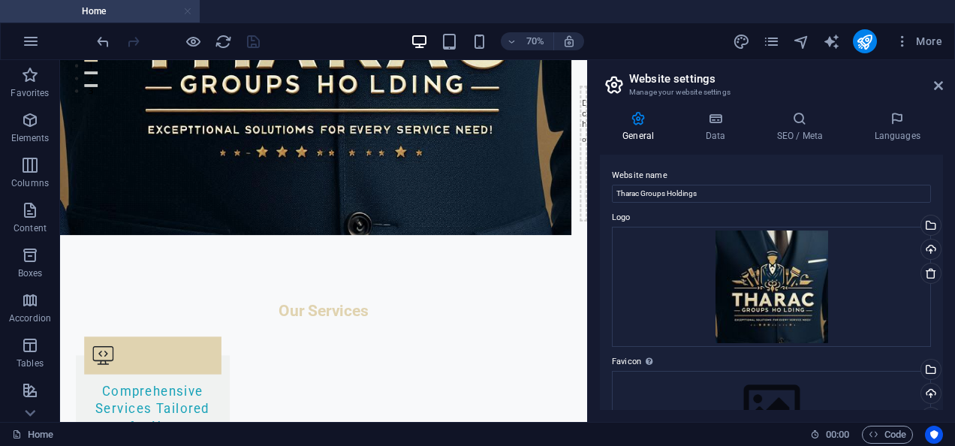
drag, startPoint x: 44, startPoint y: 429, endPoint x: 188, endPoint y: 11, distance: 442.2
click at [188, 11] on link at bounding box center [187, 12] width 9 height 14
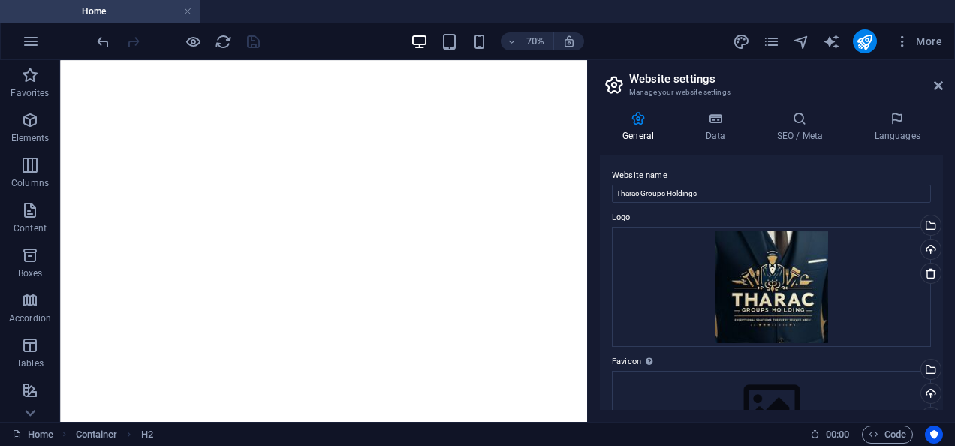
click at [188, 11] on link at bounding box center [187, 12] width 9 height 14
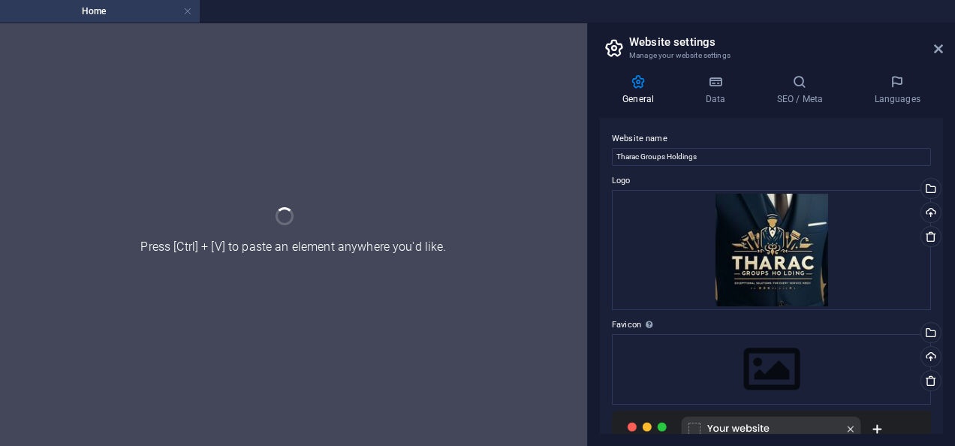
click at [188, 11] on section "Home Press [Ctrl] + [V] to paste an element anywhere you'd like. Website settin…" at bounding box center [477, 223] width 955 height 446
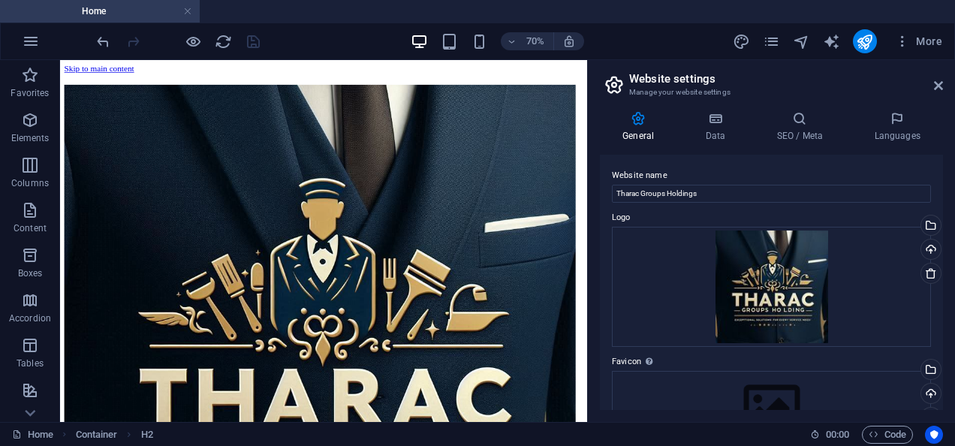
scroll to position [348, 0]
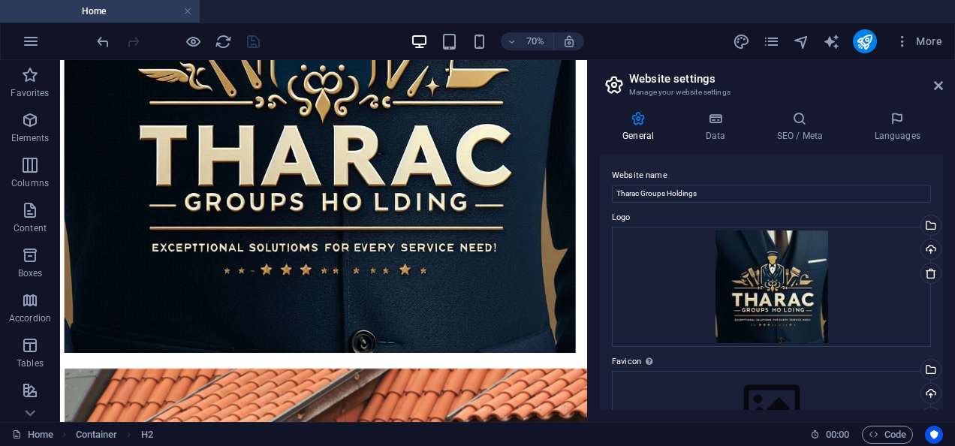
click at [188, 11] on link at bounding box center [187, 12] width 9 height 14
click at [40, 50] on button "button" at bounding box center [31, 41] width 36 height 36
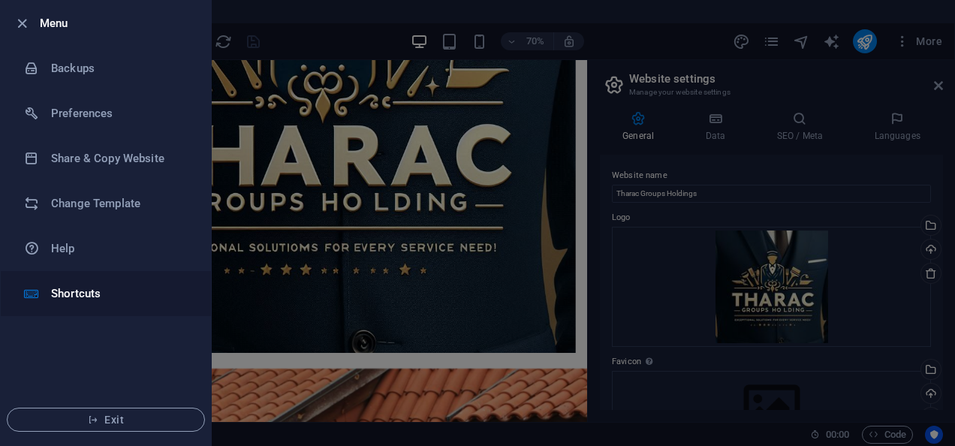
click at [115, 291] on h6 "Shortcuts" at bounding box center [120, 293] width 139 height 18
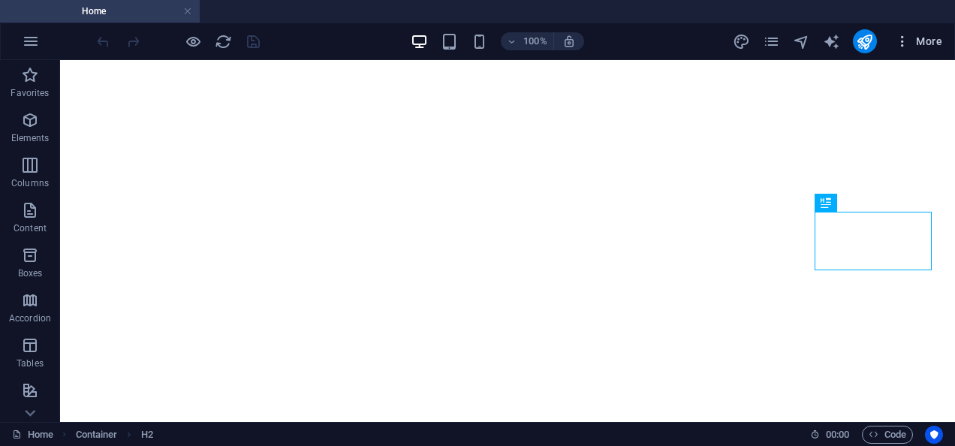
click at [896, 41] on icon "button" at bounding box center [902, 41] width 15 height 15
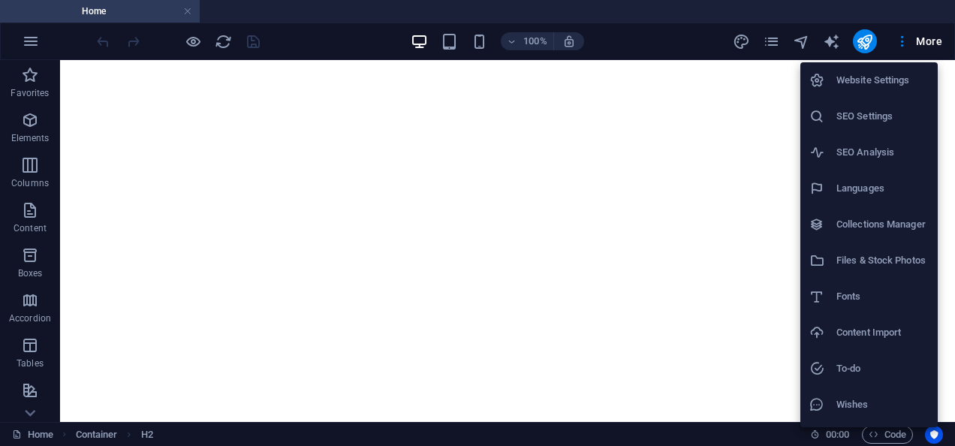
click at [120, 433] on div at bounding box center [477, 223] width 955 height 446
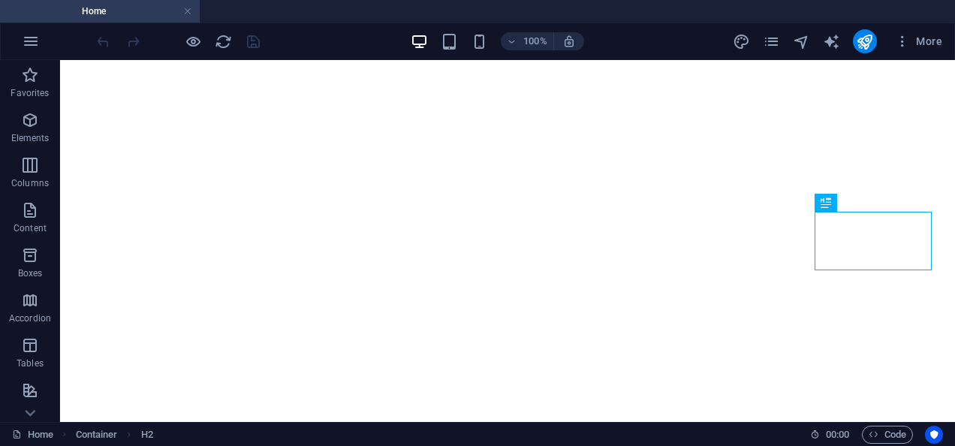
click at [120, 433] on ol "Container H2" at bounding box center [114, 435] width 77 height 18
click at [35, 416] on icon at bounding box center [30, 412] width 21 height 21
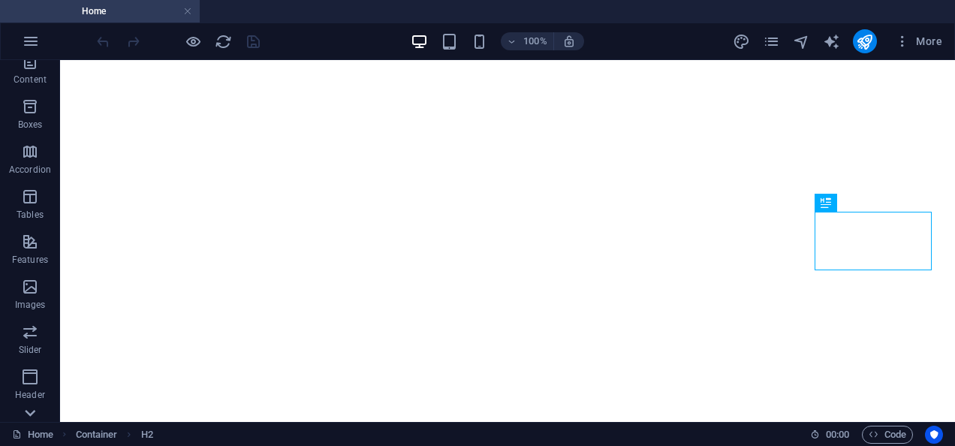
click at [35, 416] on icon at bounding box center [30, 412] width 21 height 21
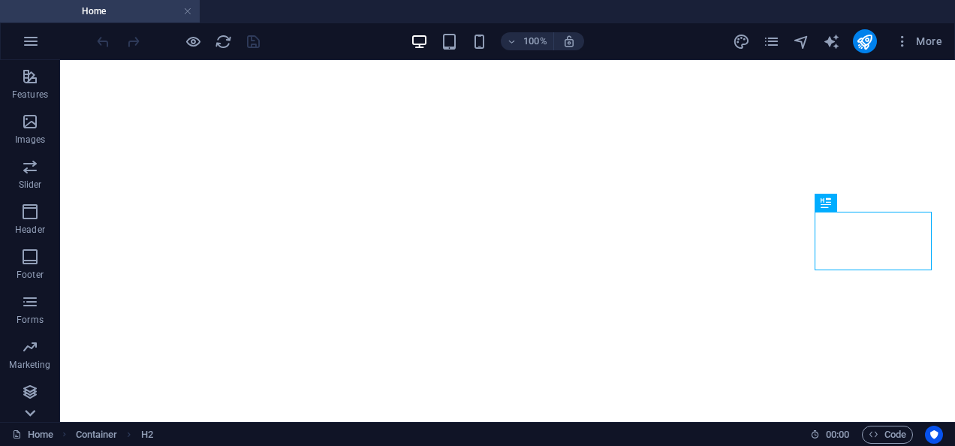
click at [35, 416] on icon at bounding box center [30, 412] width 21 height 21
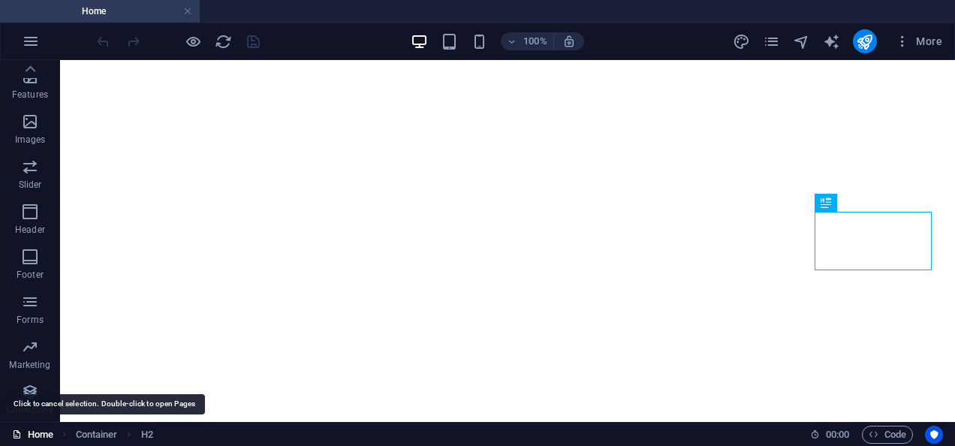
click at [45, 430] on link "Home" at bounding box center [32, 435] width 41 height 18
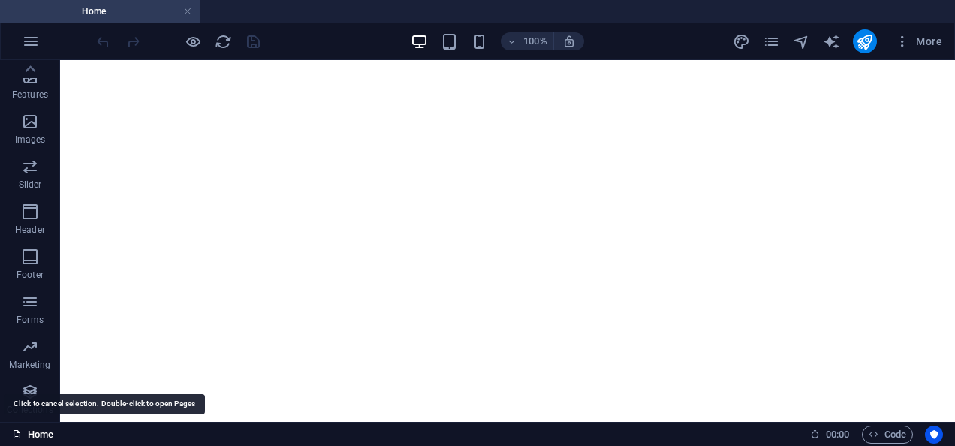
click at [45, 430] on link "Home" at bounding box center [32, 435] width 41 height 18
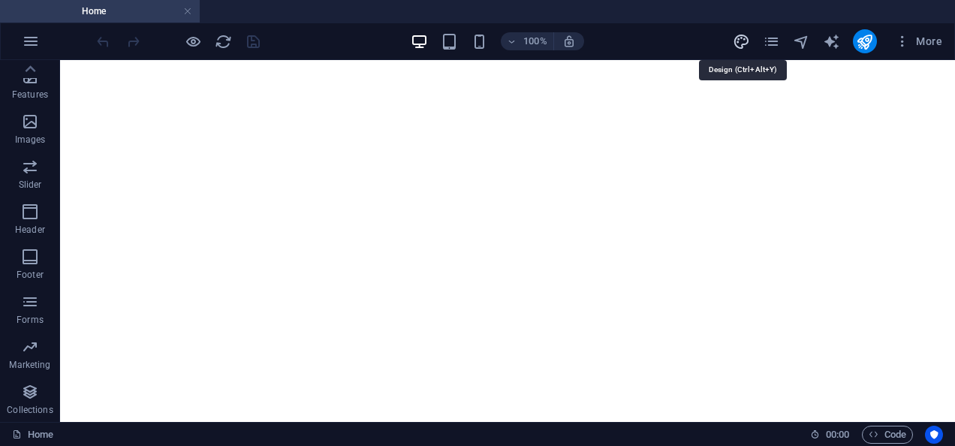
click at [741, 42] on icon "design" at bounding box center [741, 41] width 17 height 17
select select "200"
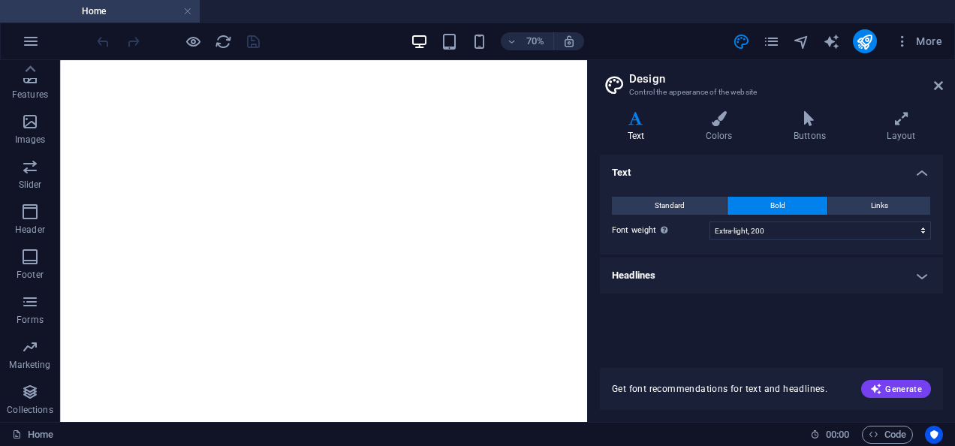
click at [637, 125] on icon at bounding box center [636, 118] width 72 height 15
click at [773, 43] on icon "pages" at bounding box center [771, 41] width 17 height 17
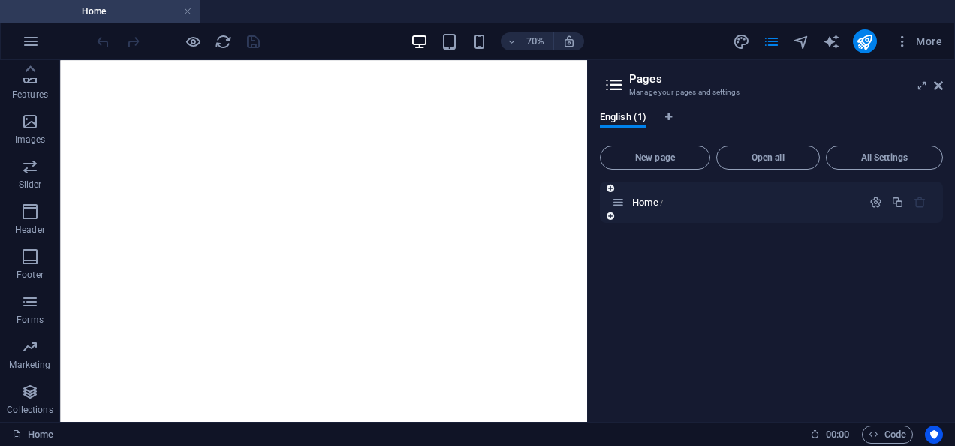
click at [917, 202] on icon "button" at bounding box center [919, 202] width 13 height 13
click at [661, 200] on span "/" at bounding box center [661, 203] width 3 height 8
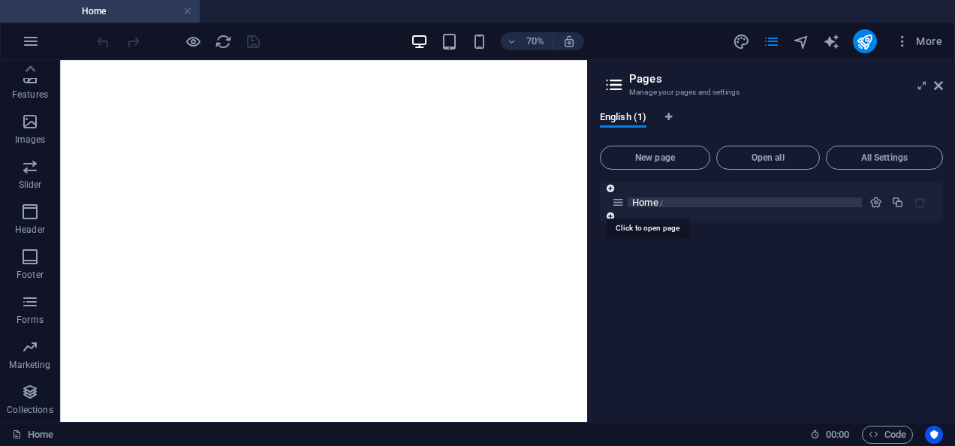
click at [643, 199] on span "Home /" at bounding box center [647, 202] width 31 height 11
click at [615, 197] on icon at bounding box center [618, 202] width 13 height 13
click at [921, 204] on icon "button" at bounding box center [919, 202] width 13 height 13
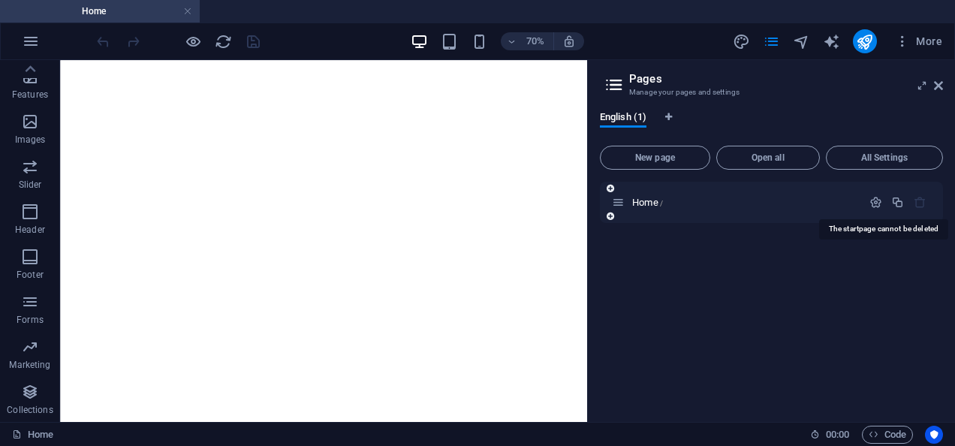
click at [921, 204] on icon "button" at bounding box center [919, 202] width 13 height 13
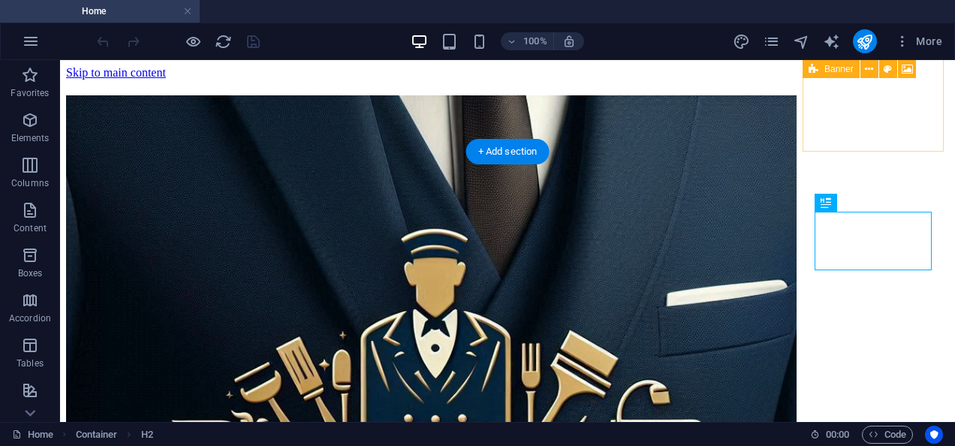
scroll to position [270, 0]
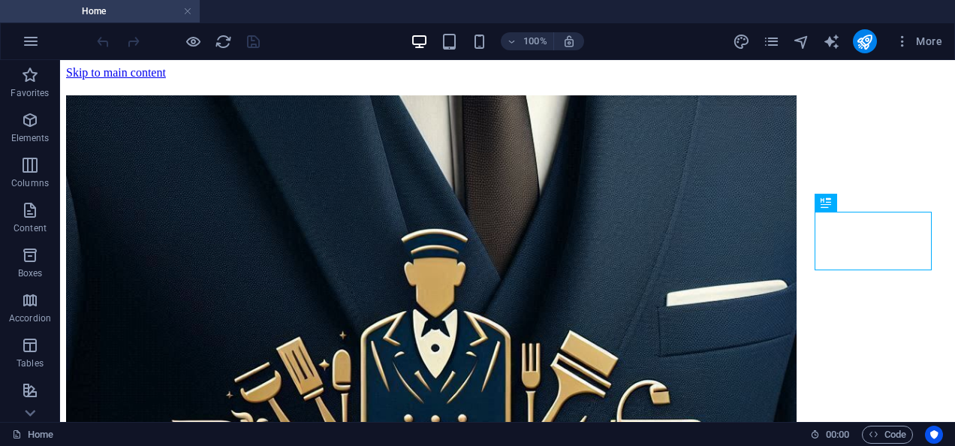
scroll to position [270, 0]
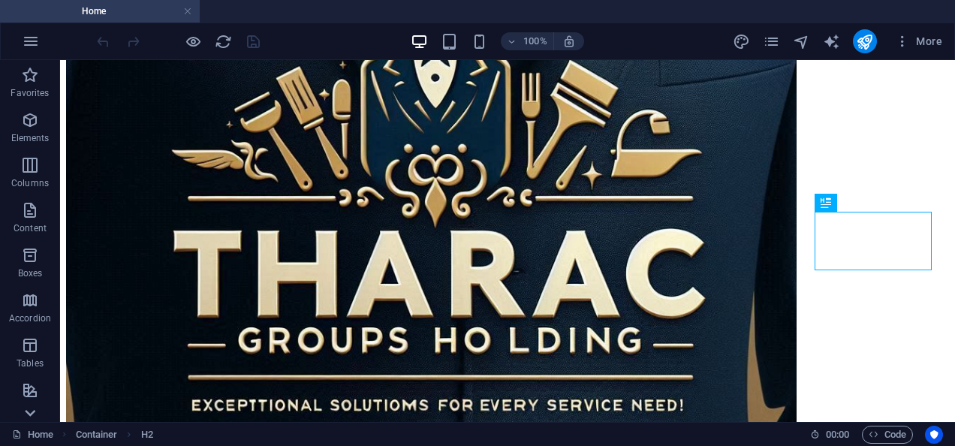
click at [32, 411] on icon at bounding box center [30, 412] width 21 height 21
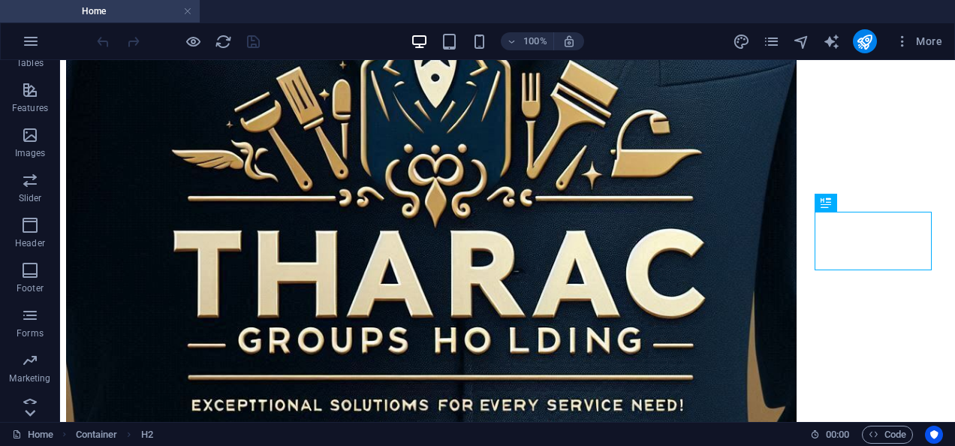
scroll to position [314, 0]
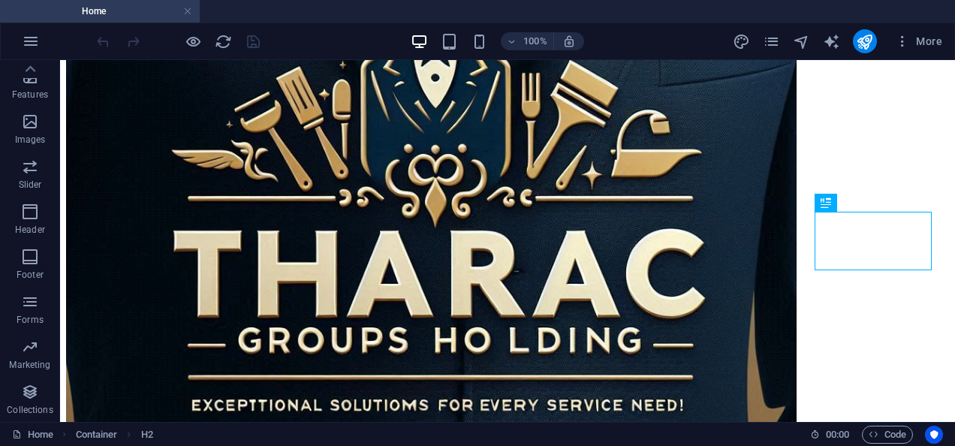
click at [32, 411] on p "Collections" at bounding box center [30, 410] width 46 height 12
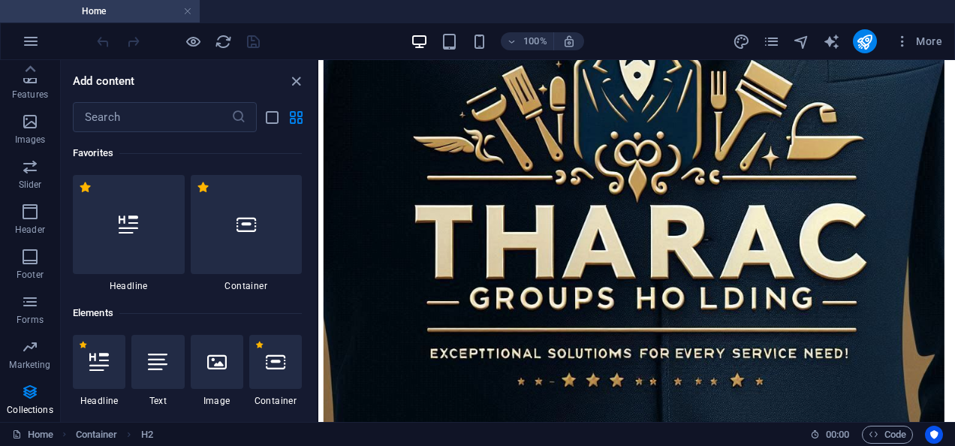
click at [32, 411] on p "Collections" at bounding box center [30, 410] width 46 height 12
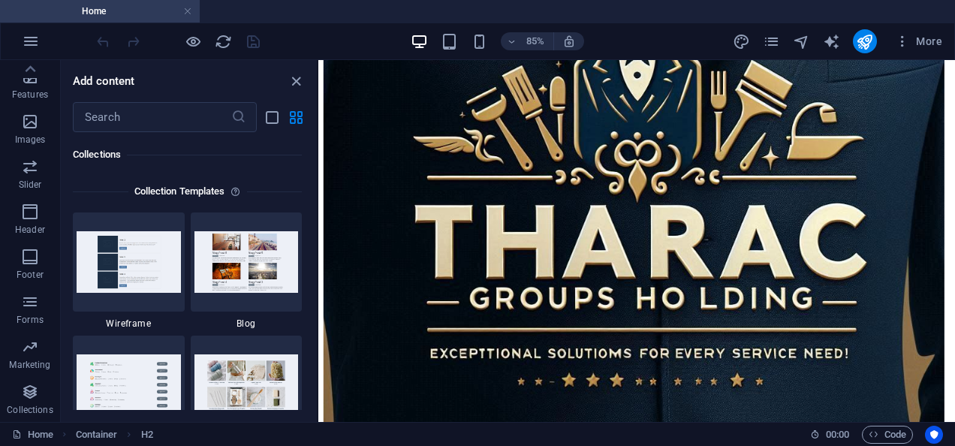
scroll to position [13740, 0]
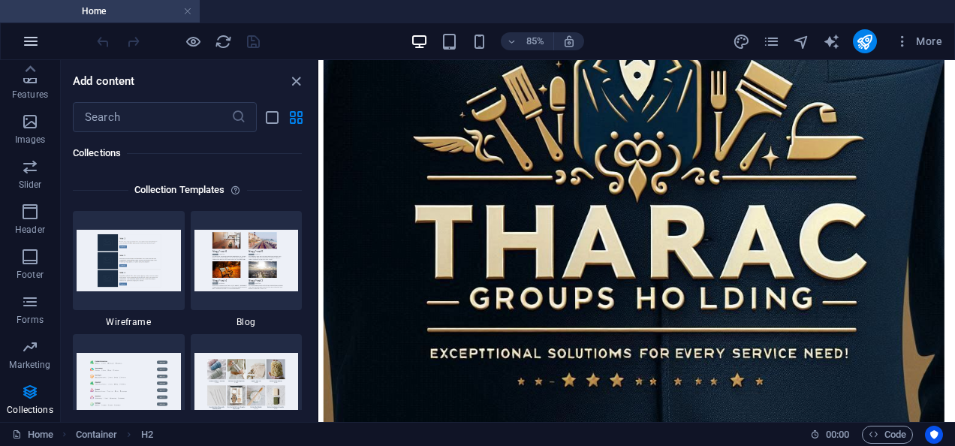
click at [41, 43] on button "button" at bounding box center [31, 41] width 36 height 36
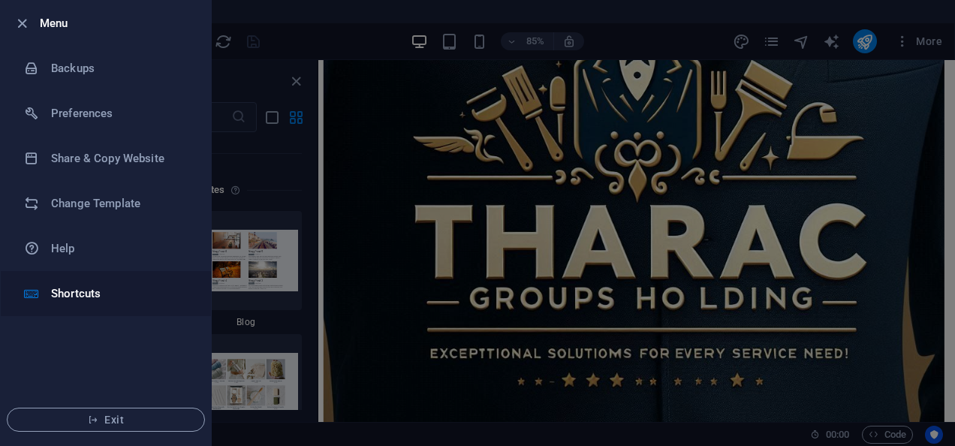
click at [44, 286] on div at bounding box center [37, 293] width 27 height 15
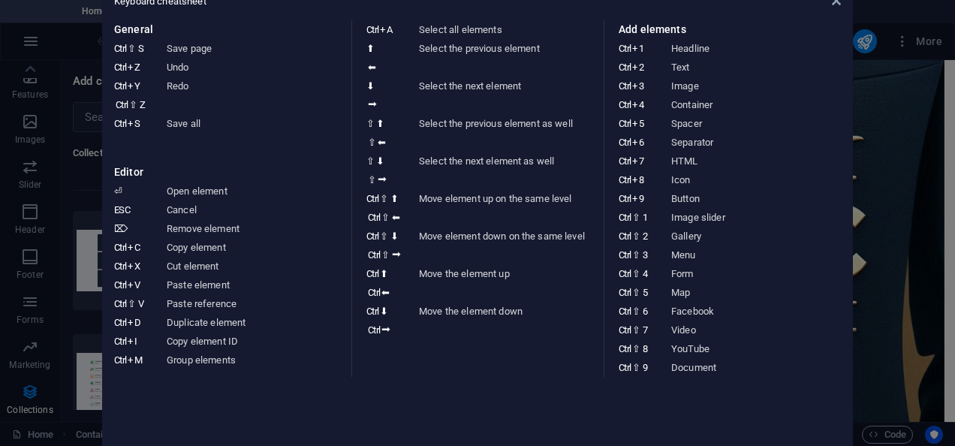
click at [845, 9] on div "Keyboard cheatsheet General Ctrl ⇧ S Save page Ctrl Z Undo Ctrl Y Ctrl ⇧ Z Redo…" at bounding box center [477, 223] width 751 height 481
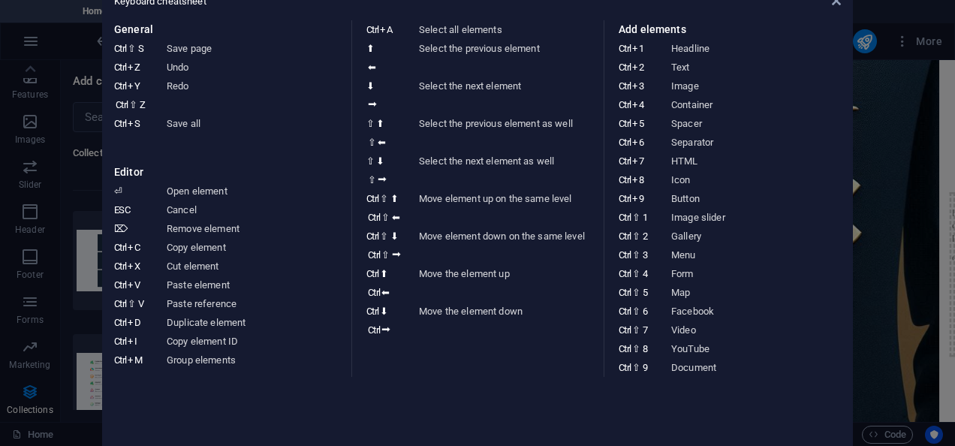
click at [30, 432] on aside "Keyboard cheatsheet General Ctrl ⇧ S Save page Ctrl Z Undo Ctrl Y Ctrl ⇧ Z Redo…" at bounding box center [477, 223] width 955 height 446
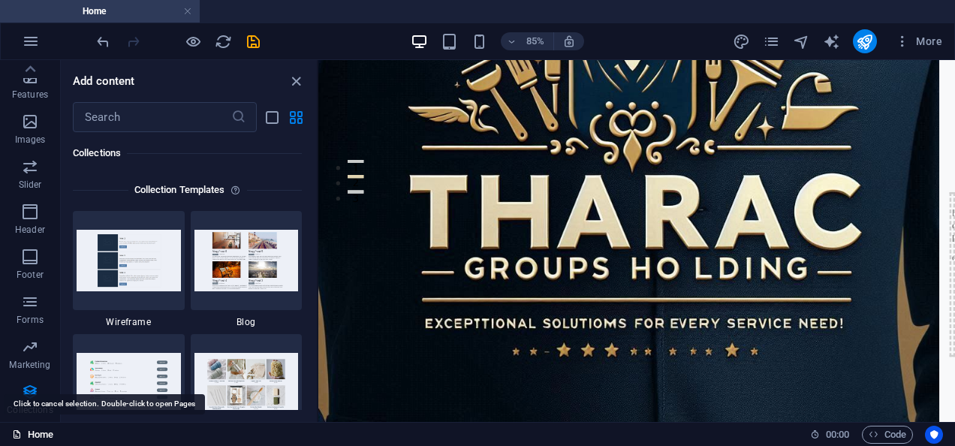
click at [31, 432] on link "Home" at bounding box center [32, 435] width 41 height 18
click at [31, 429] on link "Home" at bounding box center [32, 435] width 41 height 18
click at [35, 44] on icon "button" at bounding box center [31, 41] width 18 height 18
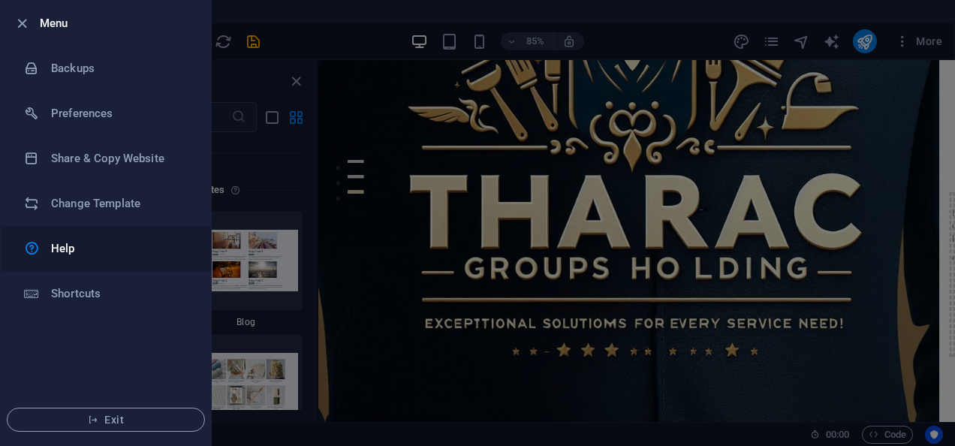
click at [44, 250] on div at bounding box center [37, 248] width 27 height 18
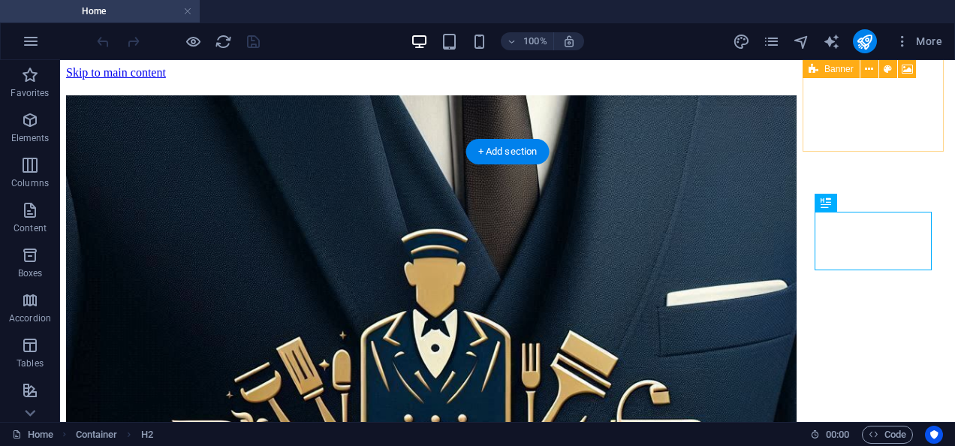
scroll to position [270, 0]
